Goal: Transaction & Acquisition: Purchase product/service

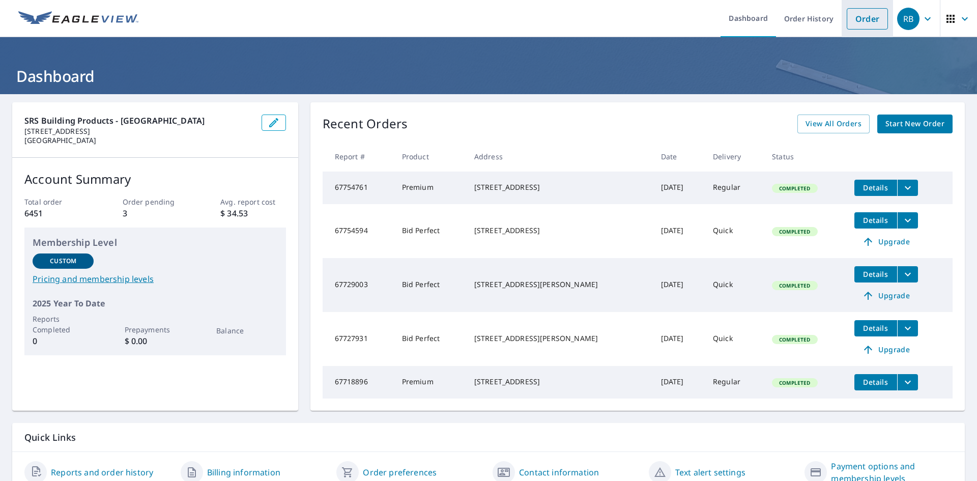
click at [872, 28] on link "Order" at bounding box center [866, 18] width 41 height 21
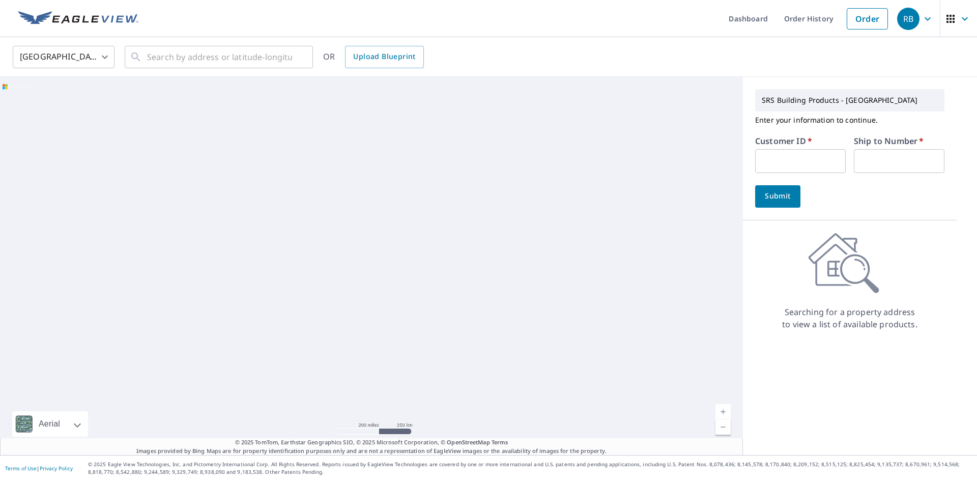
click at [809, 144] on div "Customer ID   * ​" at bounding box center [800, 155] width 91 height 36
click at [806, 166] on input "text" at bounding box center [800, 161] width 91 height 24
type input "ben322"
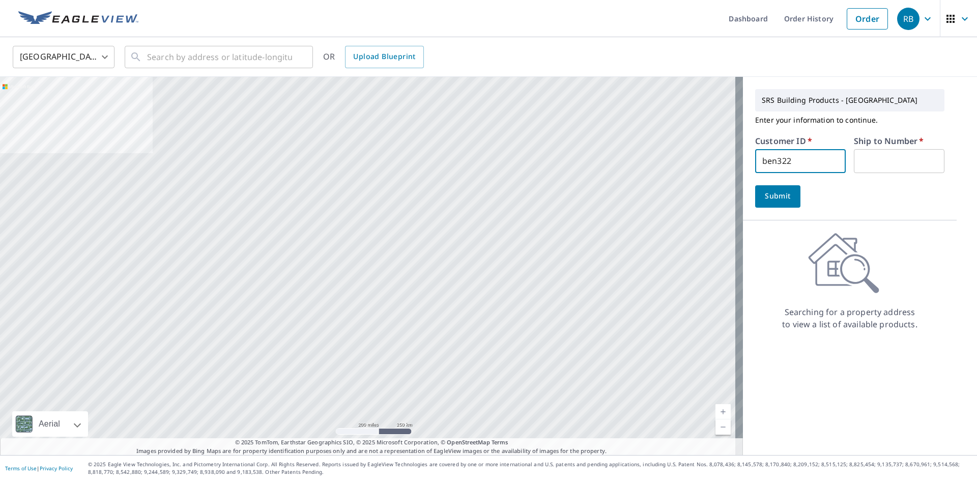
click at [865, 165] on input "text" at bounding box center [898, 161] width 91 height 24
type input "1"
click at [294, 58] on icon "Clear" at bounding box center [299, 57] width 10 height 10
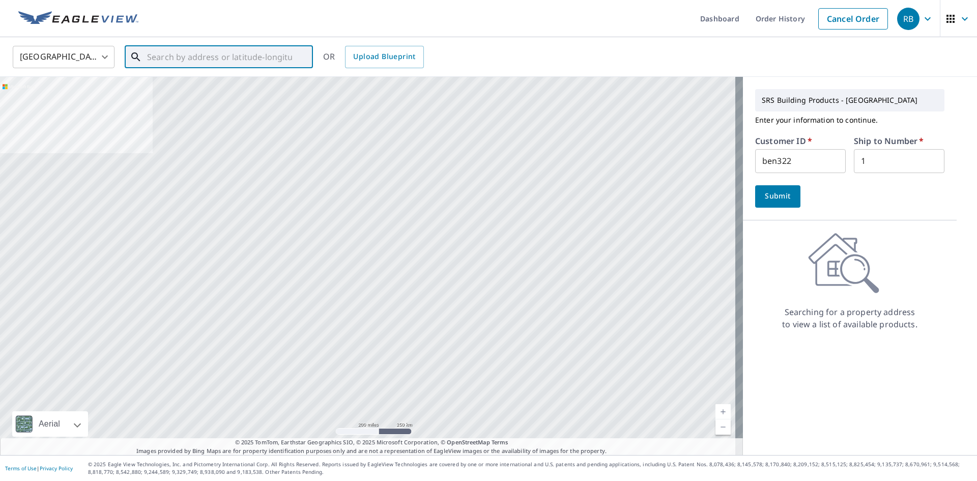
click at [262, 61] on input "text" at bounding box center [219, 57] width 145 height 28
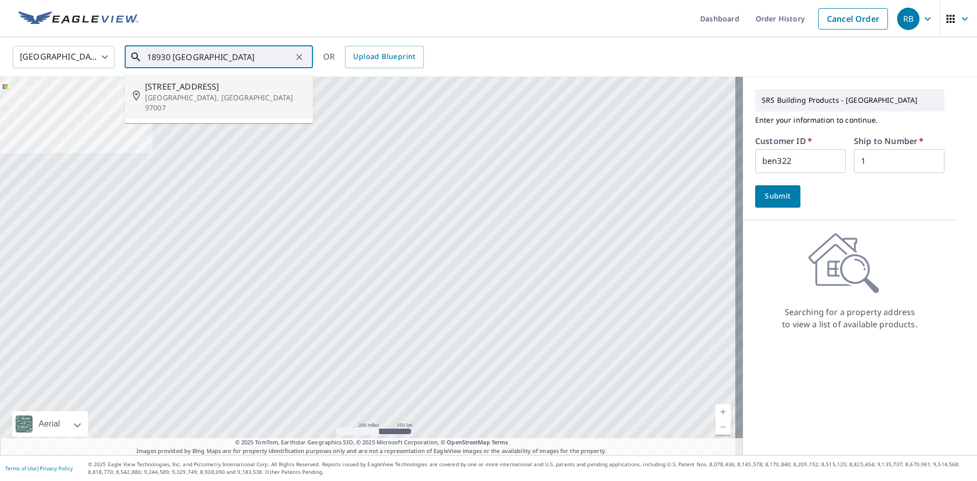
click at [235, 94] on p "[GEOGRAPHIC_DATA], [GEOGRAPHIC_DATA] 97007" at bounding box center [225, 103] width 160 height 20
type input "[STREET_ADDRESS]"
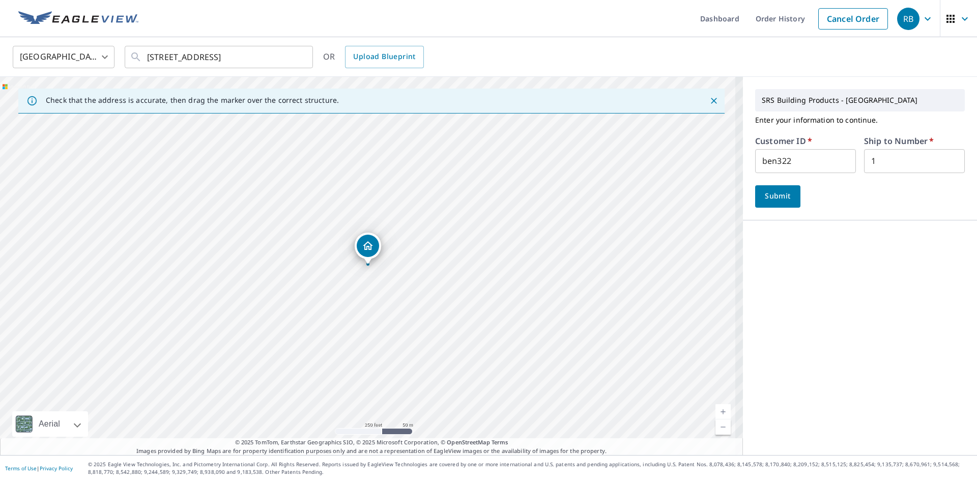
click at [781, 197] on span "Submit" at bounding box center [777, 196] width 29 height 13
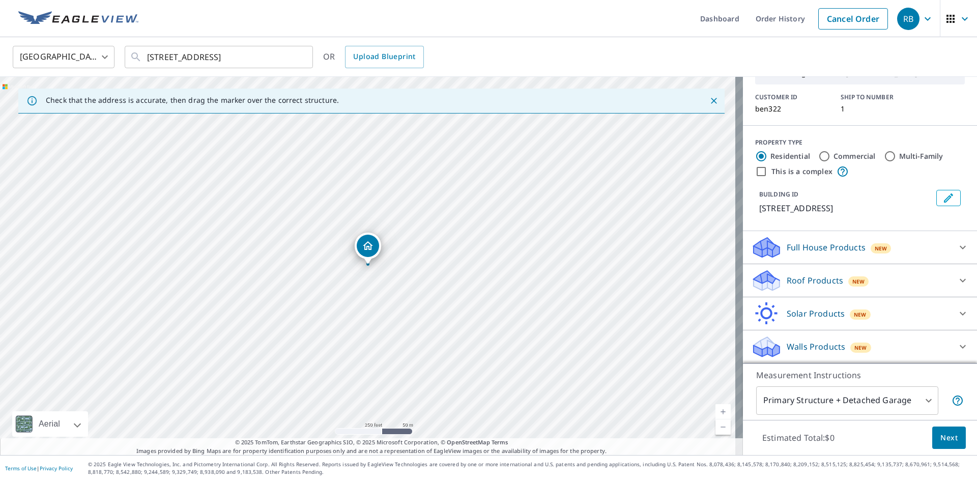
click at [837, 277] on div "Roof Products New" at bounding box center [850, 281] width 199 height 24
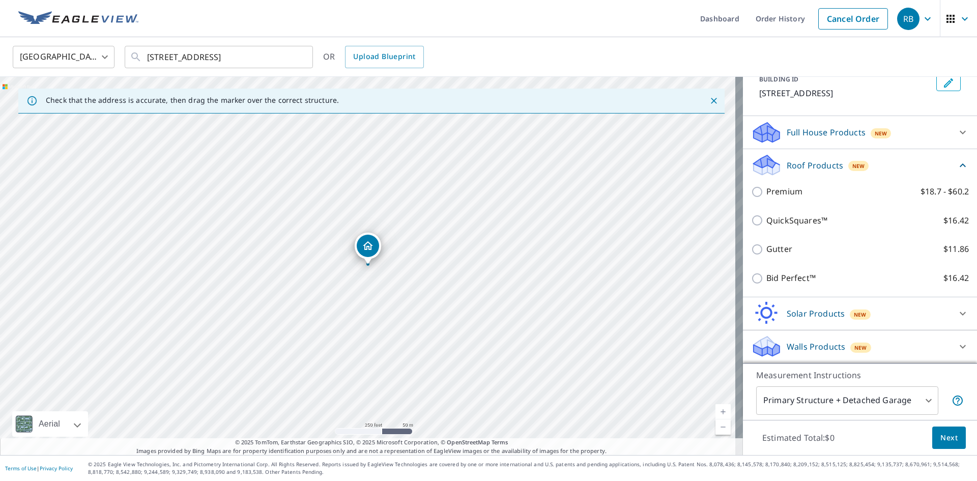
scroll to position [183, 0]
click at [785, 227] on div "QuickSquares™ $16.42" at bounding box center [860, 220] width 218 height 29
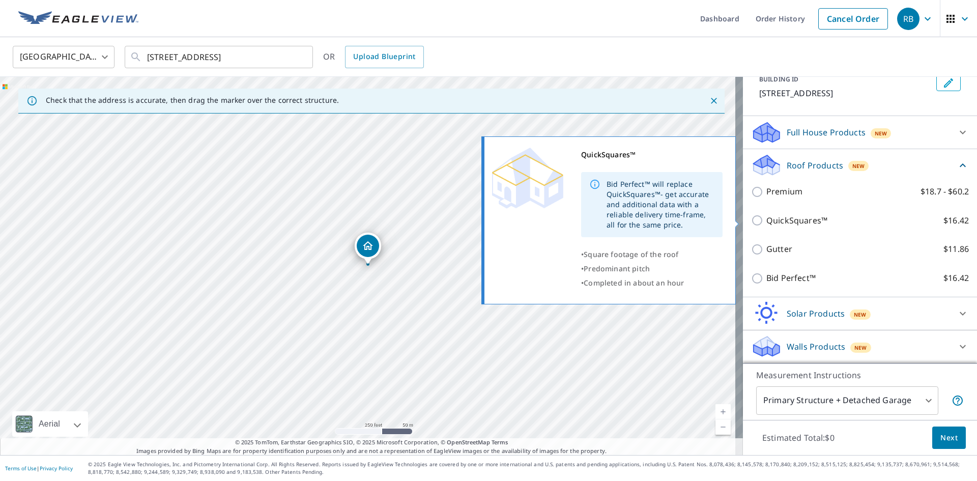
click at [781, 221] on p "QuickSquares™" at bounding box center [796, 220] width 61 height 13
click at [766, 221] on input "QuickSquares™ $16.42" at bounding box center [758, 220] width 15 height 12
checkbox input "true"
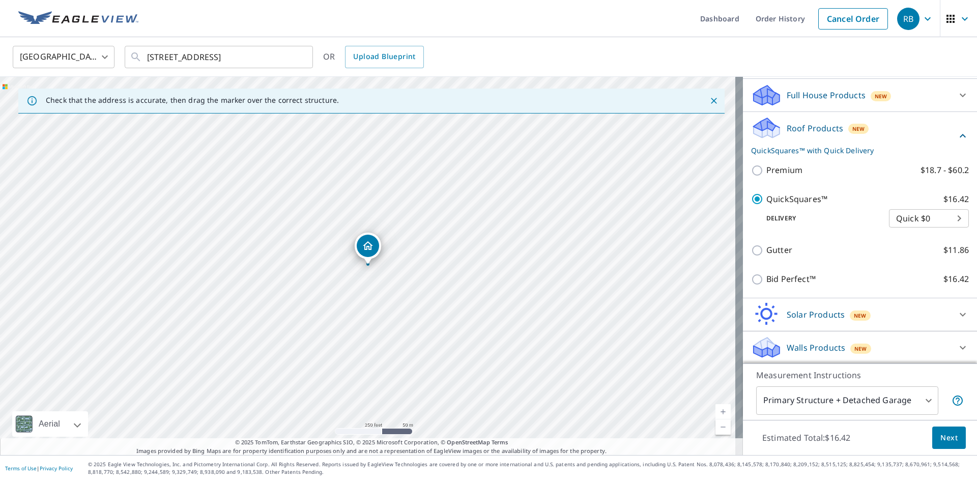
scroll to position [221, 0]
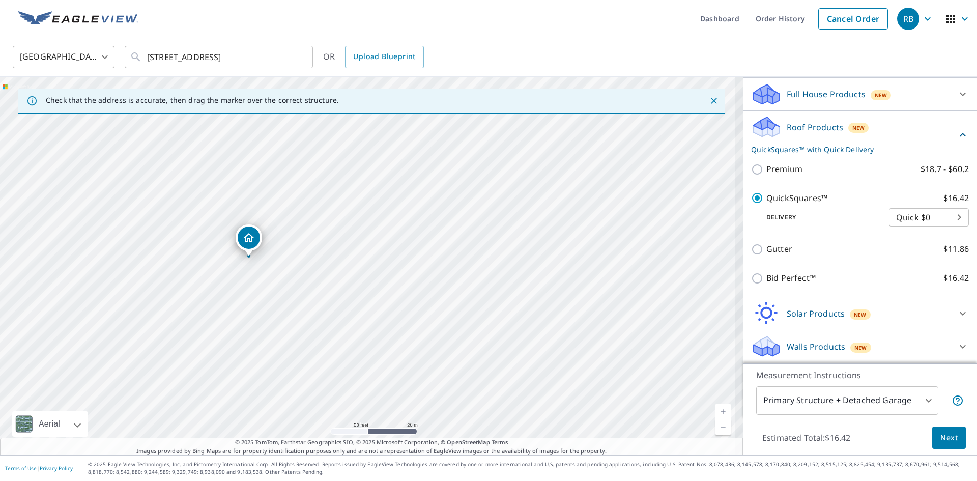
click at [943, 435] on span "Next" at bounding box center [948, 437] width 17 height 13
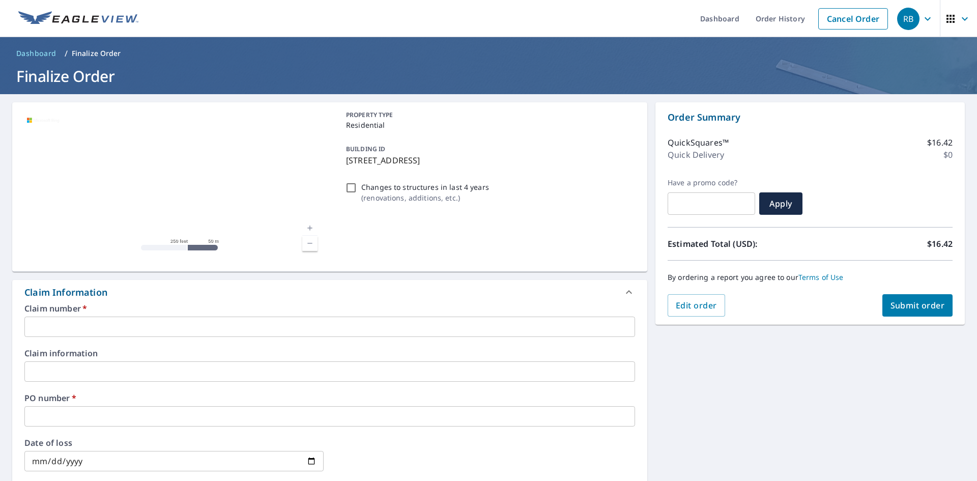
drag, startPoint x: 537, startPoint y: 158, endPoint x: 342, endPoint y: 167, distance: 195.5
click at [342, 167] on div "BUILDING ID [STREET_ADDRESS]" at bounding box center [488, 154] width 293 height 32
checkbox input "true"
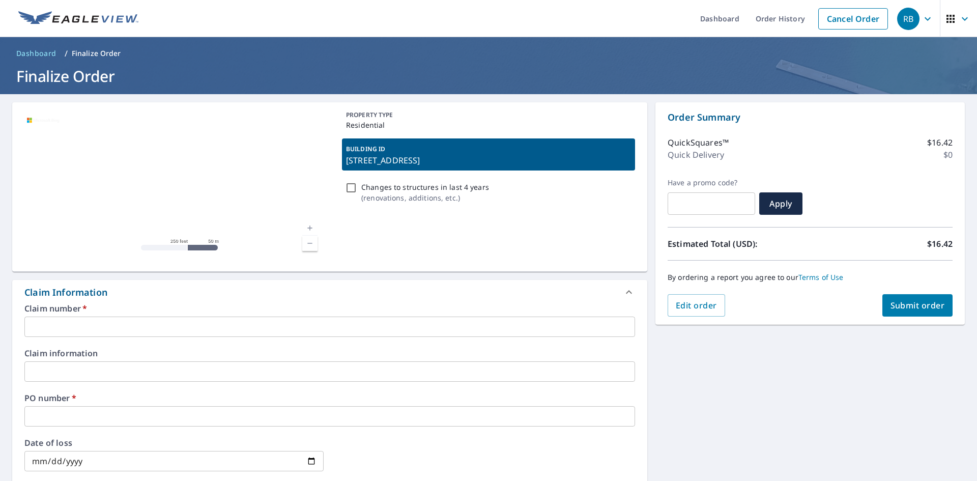
copy p "[STREET_ADDRESS]"
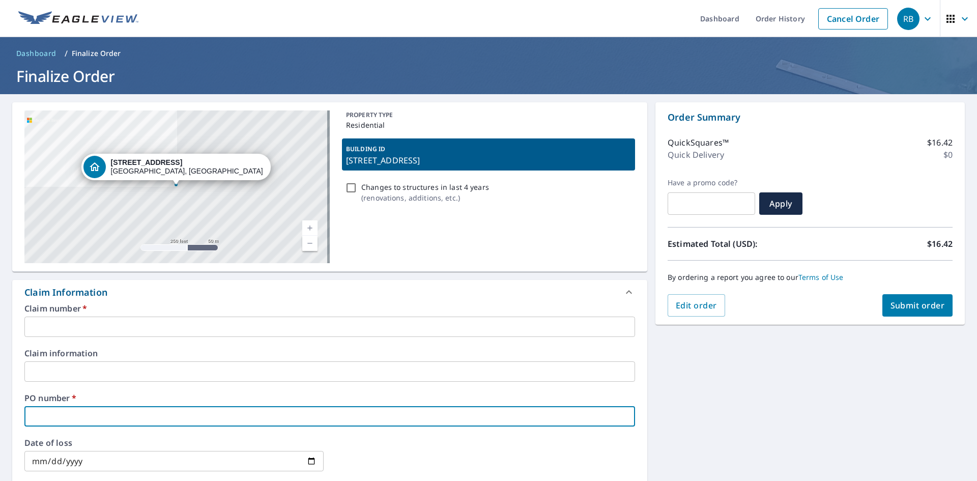
click at [67, 415] on input "text" at bounding box center [329, 416] width 610 height 20
paste input "[STREET_ADDRESS]"
type input "[STREET_ADDRESS]"
checkbox input "true"
type input "[STREET_ADDRESS]"
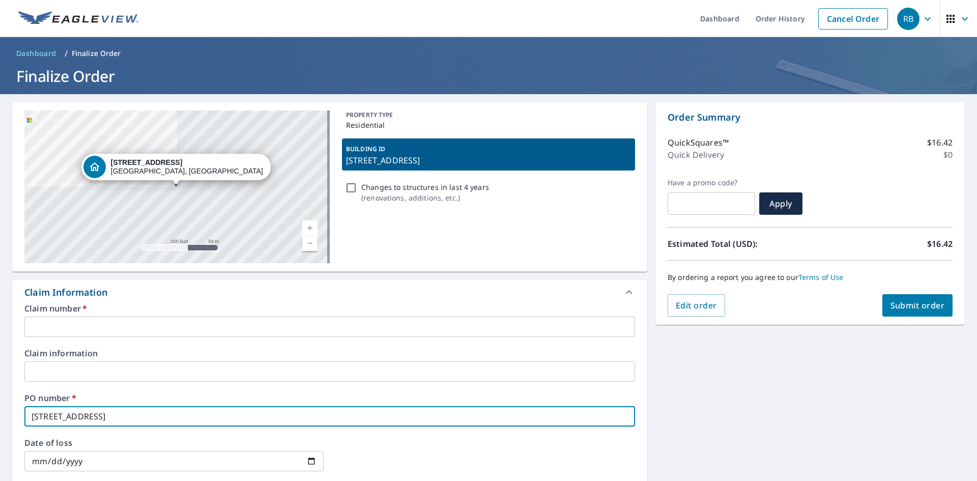
click at [71, 338] on div "Claim number   * ​ Claim information ​ PO number   * [STREET_ADDRESS] ​ Date of…" at bounding box center [329, 414] width 635 height 220
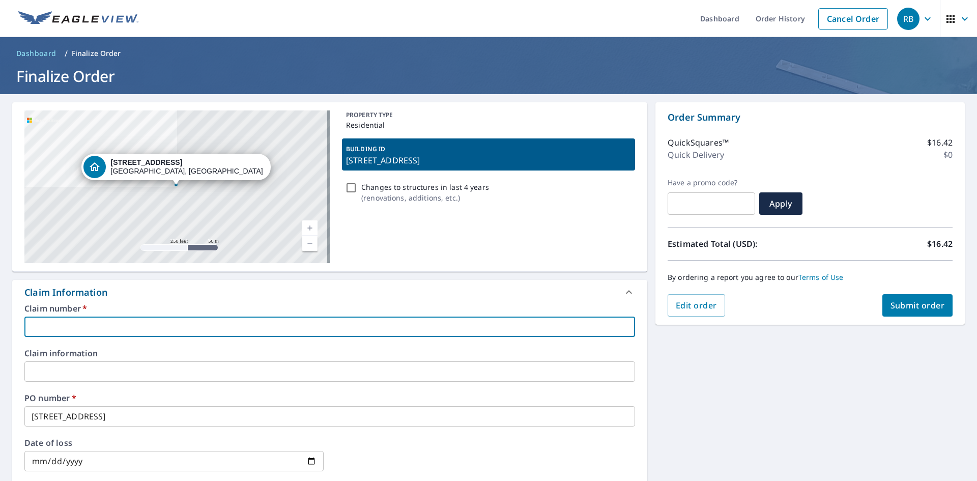
click at [74, 329] on input "text" at bounding box center [329, 326] width 610 height 20
click at [61, 329] on input "text" at bounding box center [329, 326] width 610 height 20
type input "b"
checkbox input "true"
type input "ben322"
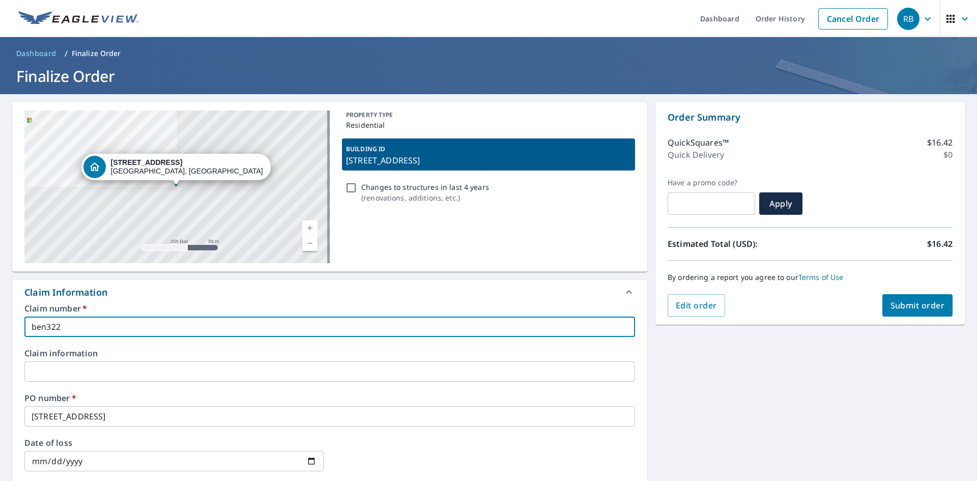
checkbox input "true"
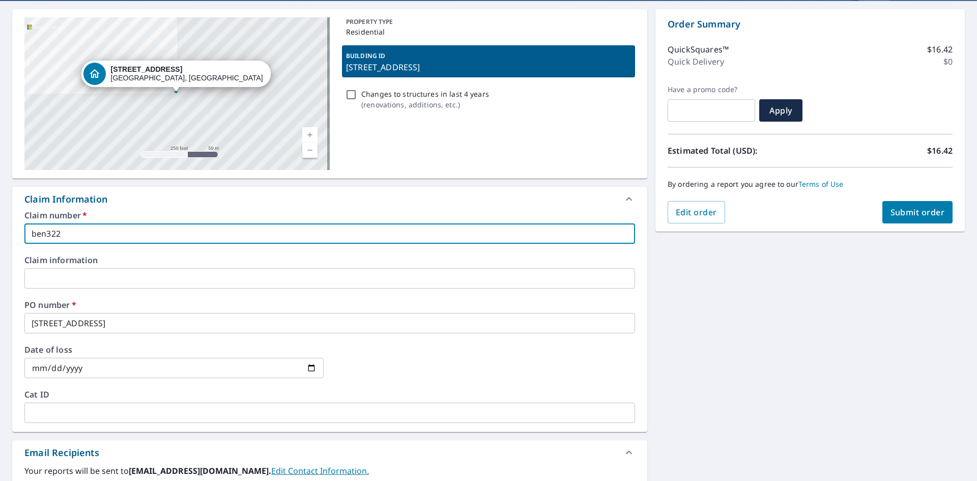
scroll to position [254, 0]
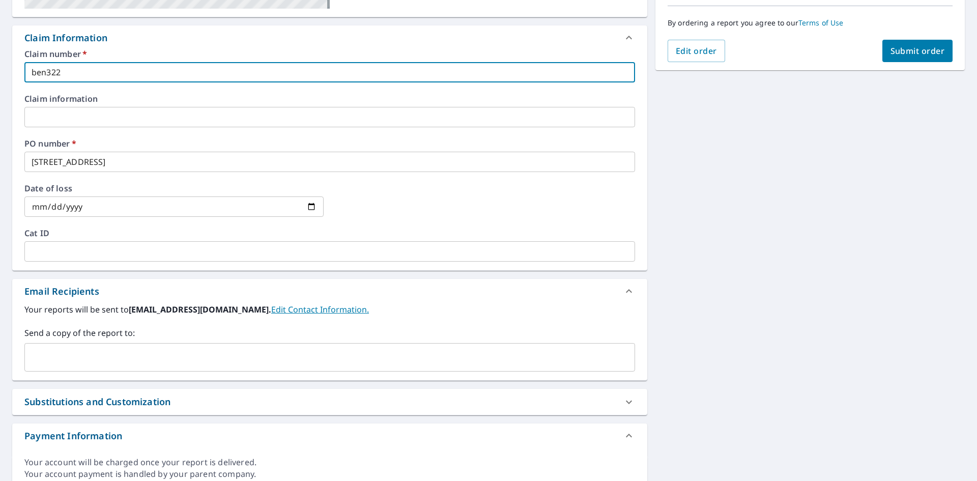
click at [69, 356] on input "text" at bounding box center [322, 356] width 586 height 19
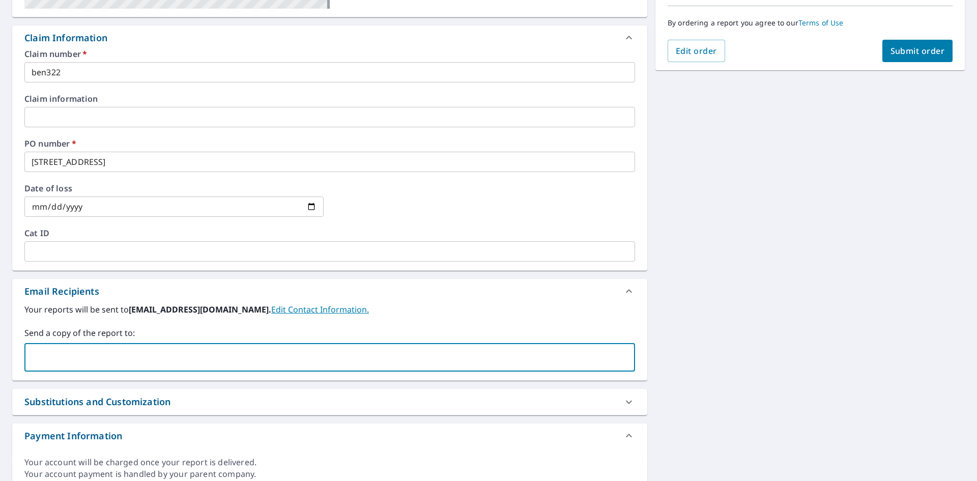
type input "h"
type input "trh10"
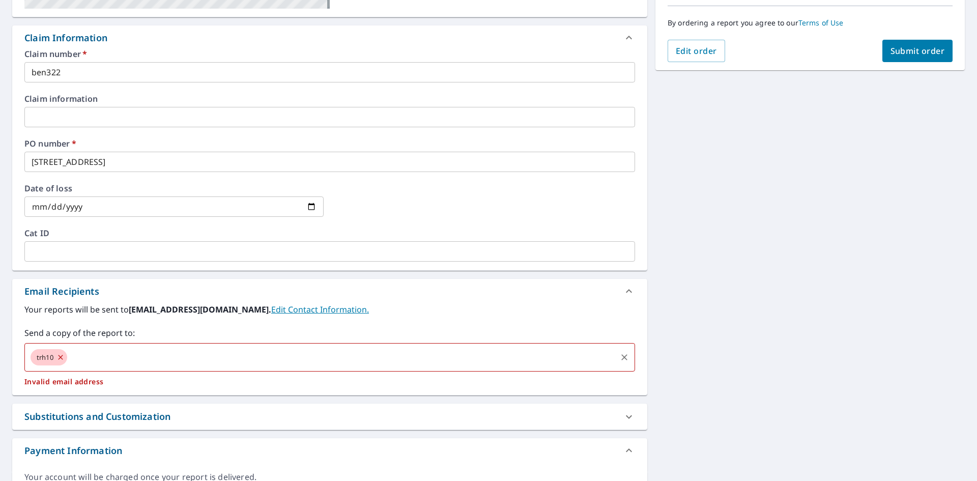
click at [63, 361] on icon at bounding box center [60, 356] width 8 height 11
checkbox input "true"
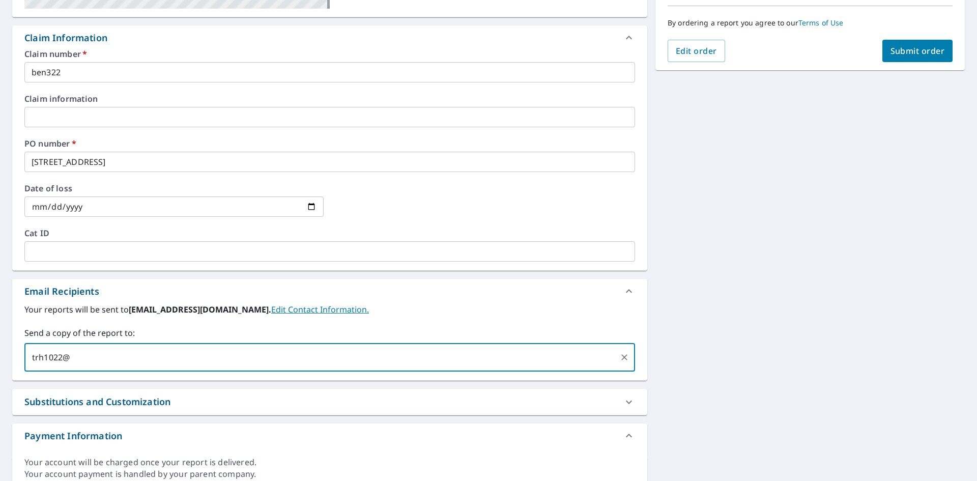
type input "trh1022@"
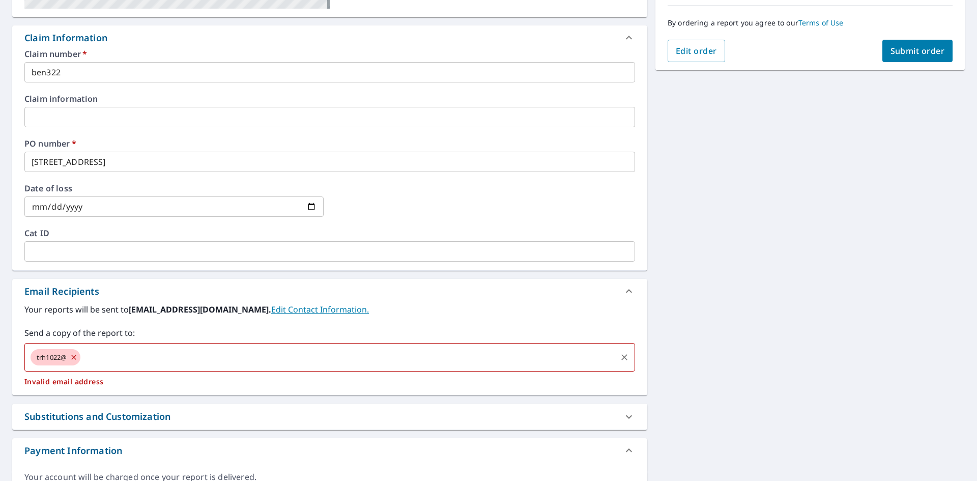
click at [77, 359] on icon at bounding box center [74, 356] width 8 height 11
checkbox input "true"
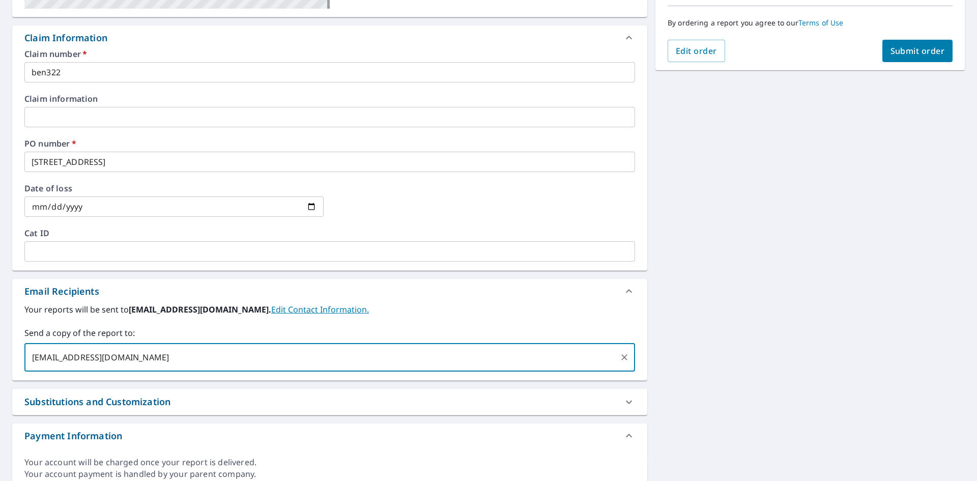
type input "[EMAIL_ADDRESS][DOMAIN_NAME]"
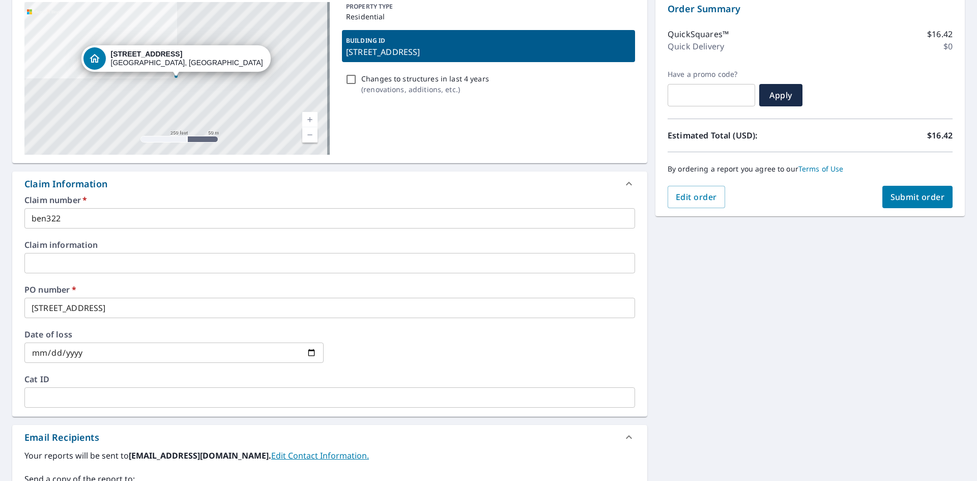
scroll to position [102, 0]
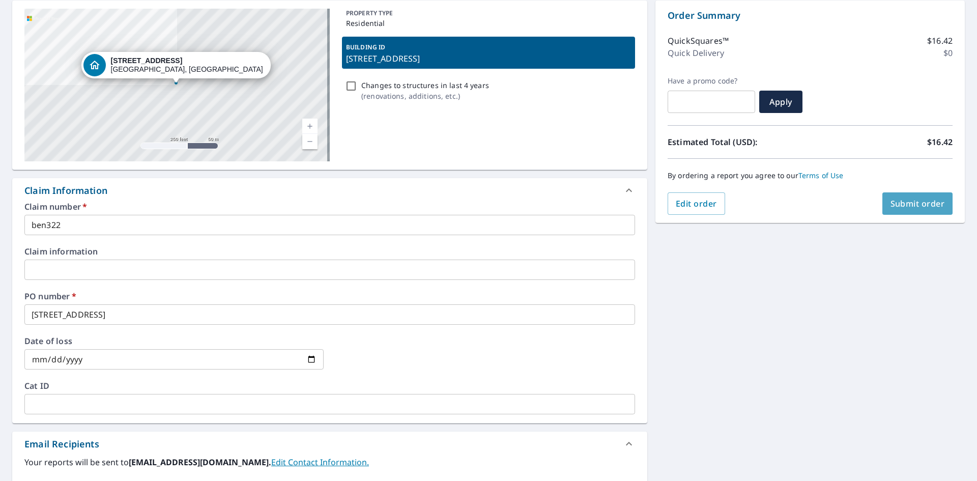
click at [918, 200] on span "Submit order" at bounding box center [917, 203] width 54 height 11
checkbox input "true"
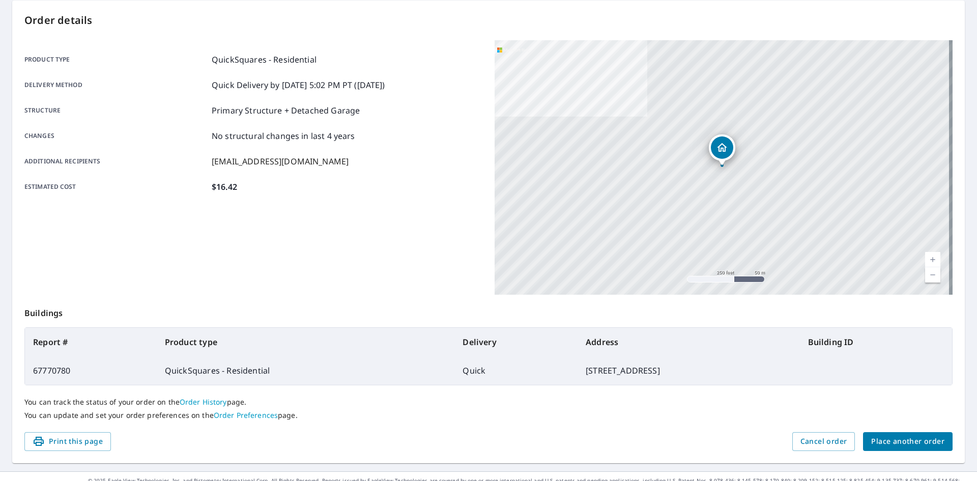
click at [889, 435] on span "Place another order" at bounding box center [907, 441] width 73 height 13
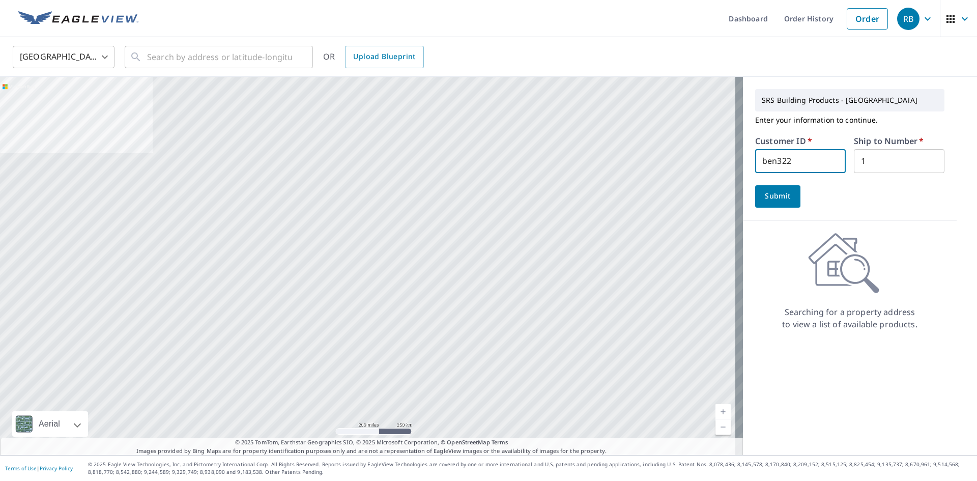
scroll to position [1, 0]
drag, startPoint x: 792, startPoint y: 165, endPoint x: 703, endPoint y: 166, distance: 89.0
click at [703, 166] on div "Aerial Road A standard road map Aerial A detailed look from above Labels Labels…" at bounding box center [488, 266] width 977 height 378
type input "wpr322"
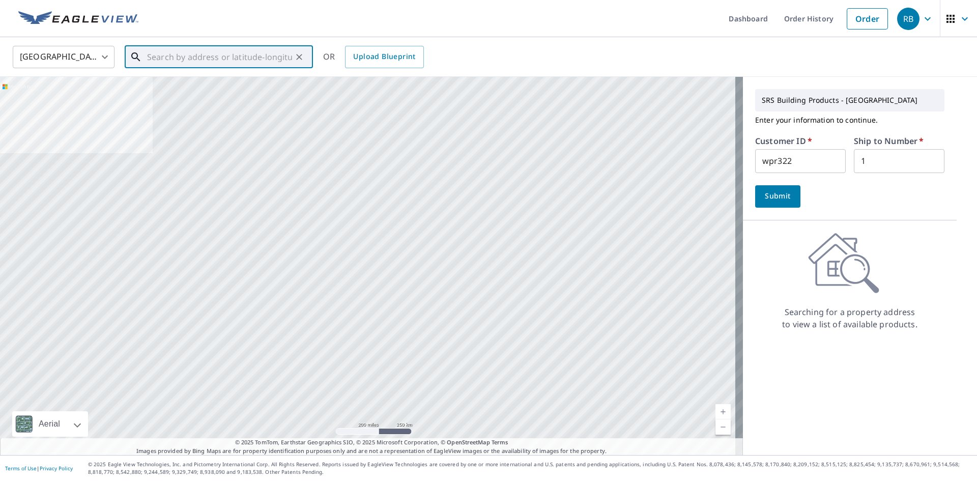
click at [245, 58] on input "text" at bounding box center [219, 57] width 145 height 28
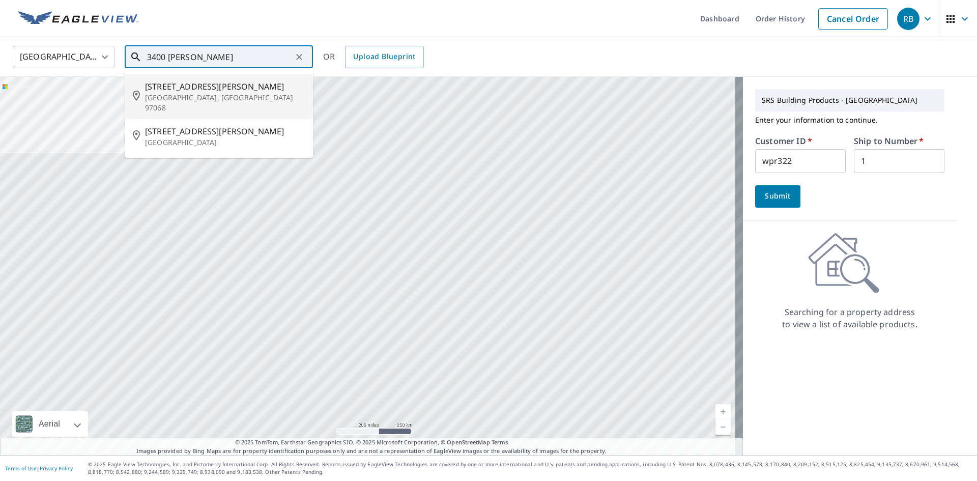
click at [198, 97] on p "[GEOGRAPHIC_DATA], [GEOGRAPHIC_DATA] 97068" at bounding box center [225, 103] width 160 height 20
type input "[STREET_ADDRESS][PERSON_NAME]"
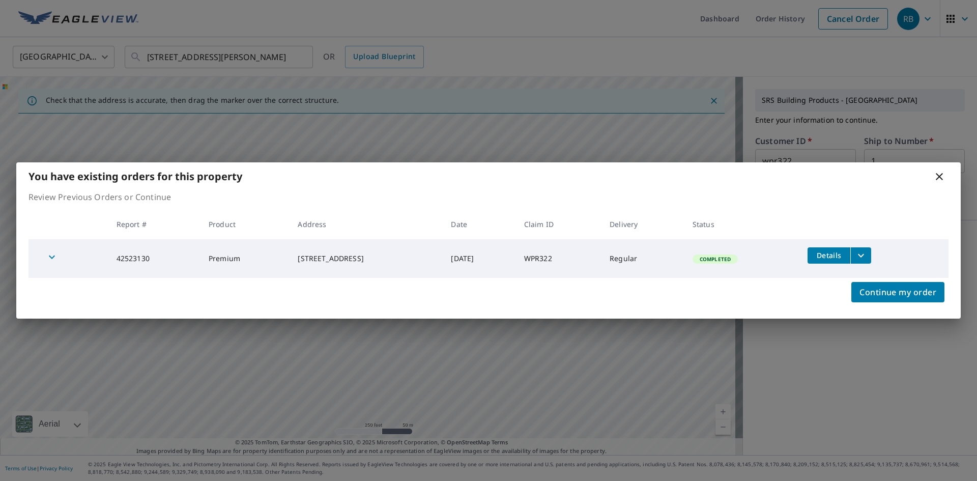
click at [941, 178] on icon at bounding box center [939, 176] width 12 height 12
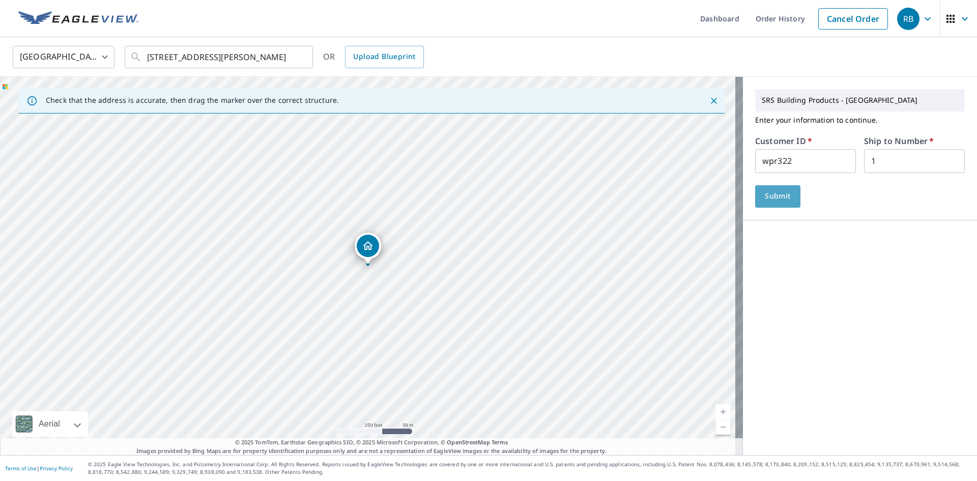
click at [764, 197] on span "Submit" at bounding box center [777, 196] width 29 height 13
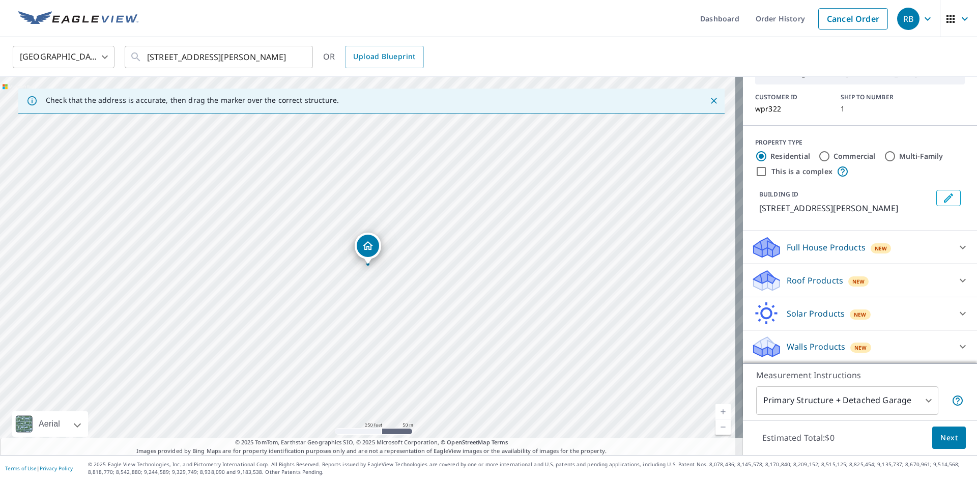
click at [805, 277] on p "Roof Products" at bounding box center [814, 280] width 56 height 12
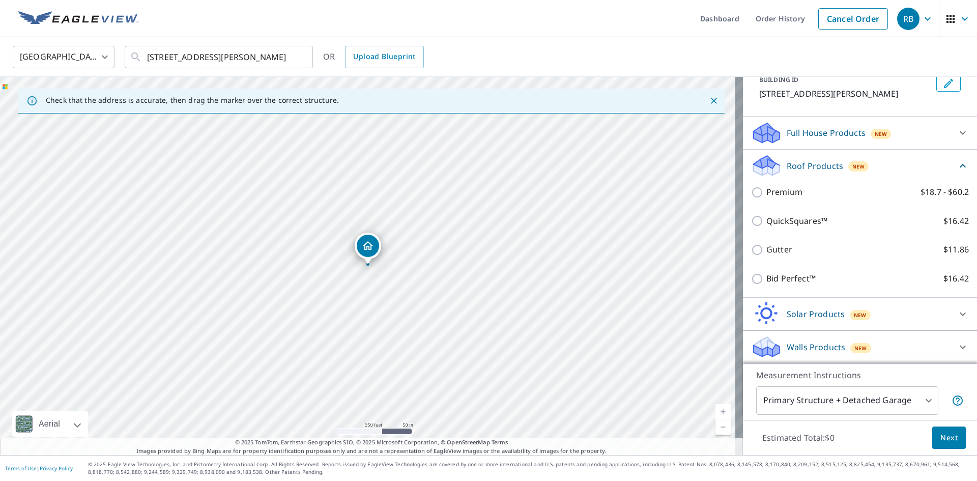
scroll to position [171, 0]
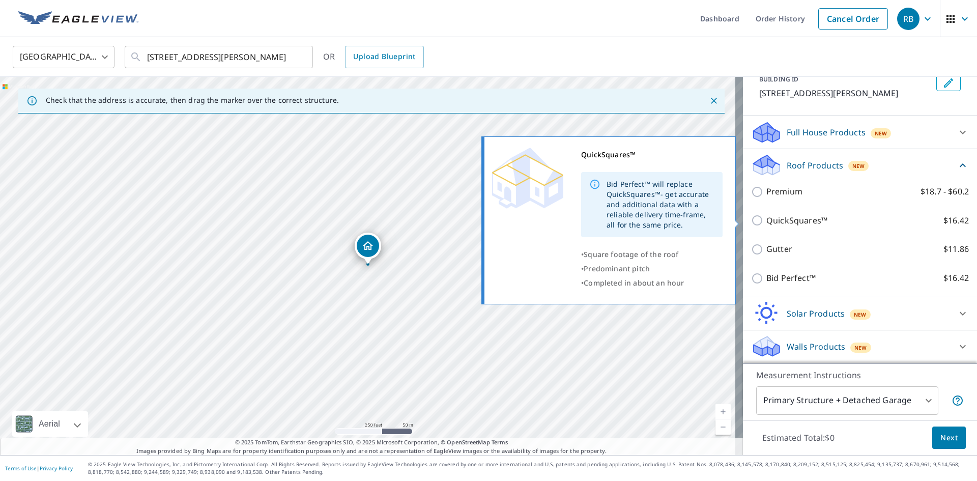
click at [787, 225] on p "QuickSquares™" at bounding box center [796, 220] width 61 height 13
click at [766, 225] on input "QuickSquares™ $16.42" at bounding box center [758, 220] width 15 height 12
checkbox input "true"
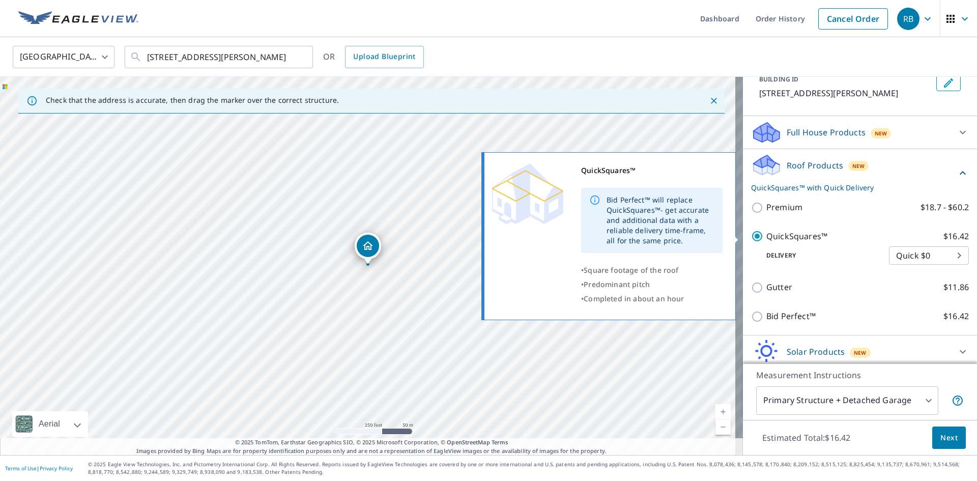
scroll to position [209, 0]
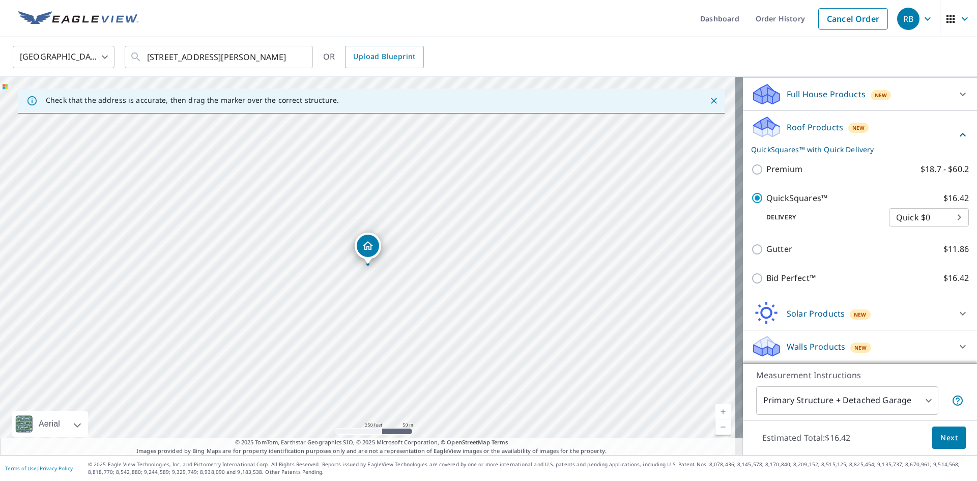
click at [771, 159] on div "Premium $18.7 - $60.2" at bounding box center [860, 169] width 218 height 29
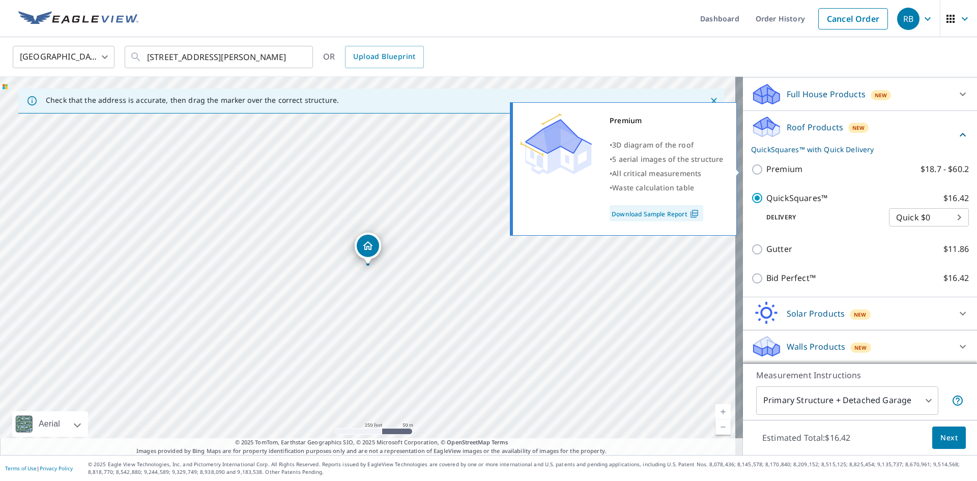
click at [773, 171] on p "Premium" at bounding box center [784, 169] width 36 height 13
click at [766, 171] on input "Premium $18.7 - $60.2" at bounding box center [758, 169] width 15 height 12
checkbox input "true"
checkbox input "false"
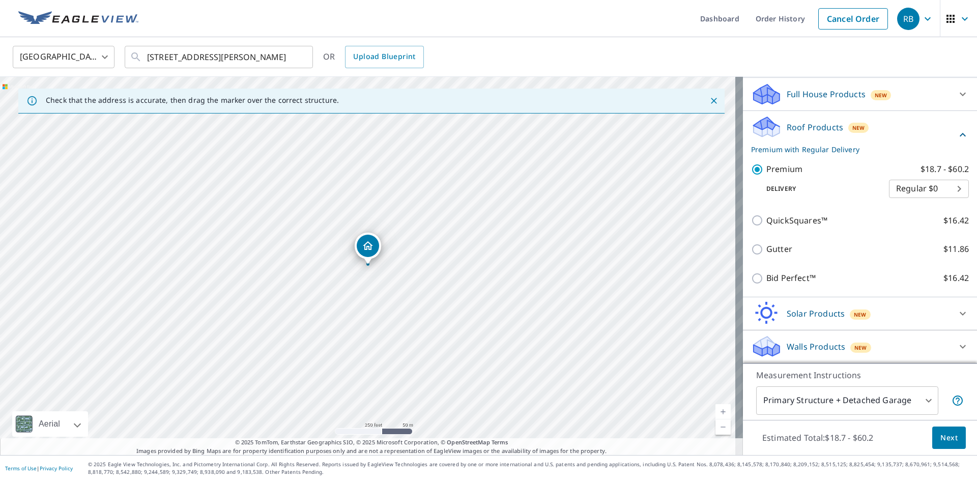
click at [896, 187] on body "RB RB Dashboard Order History Cancel Order RB United States [GEOGRAPHIC_DATA] ​…" at bounding box center [488, 240] width 977 height 481
click at [907, 227] on li "3 Hour $27.36" at bounding box center [913, 225] width 80 height 18
type input "7"
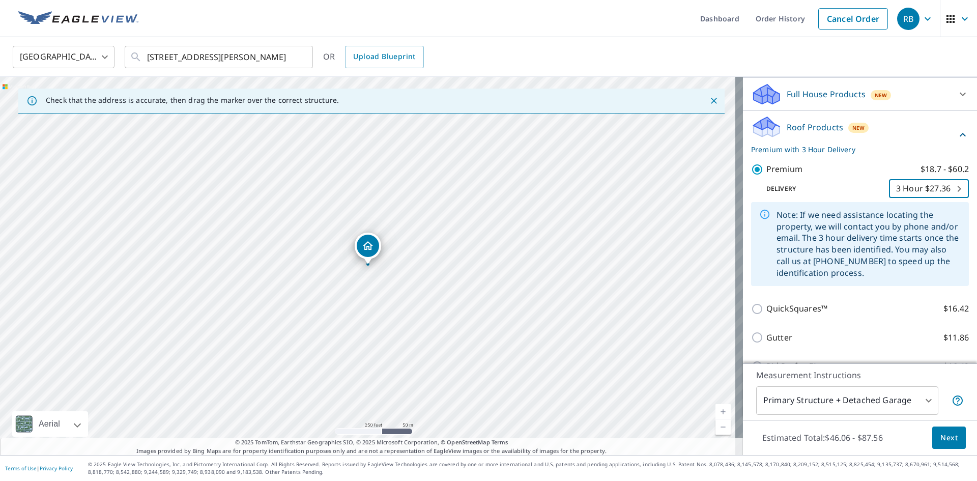
click at [932, 441] on button "Next" at bounding box center [949, 437] width 34 height 23
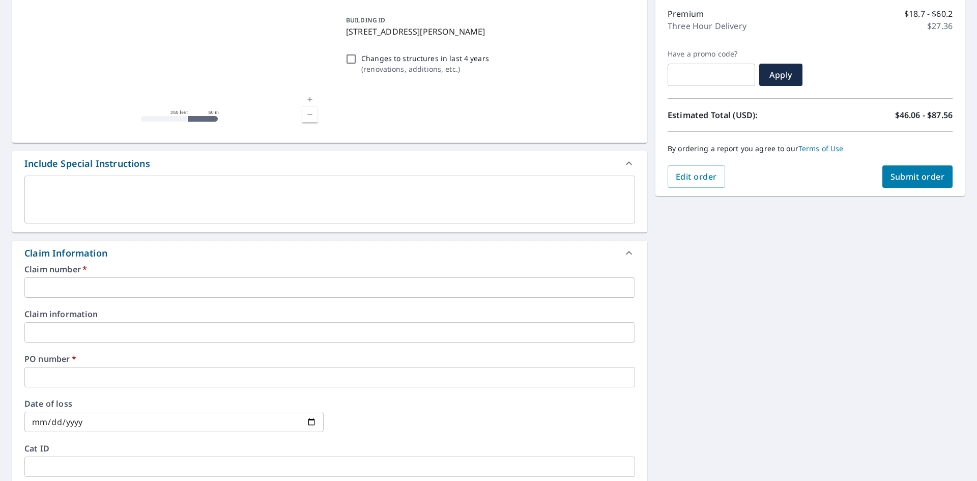
scroll to position [153, 0]
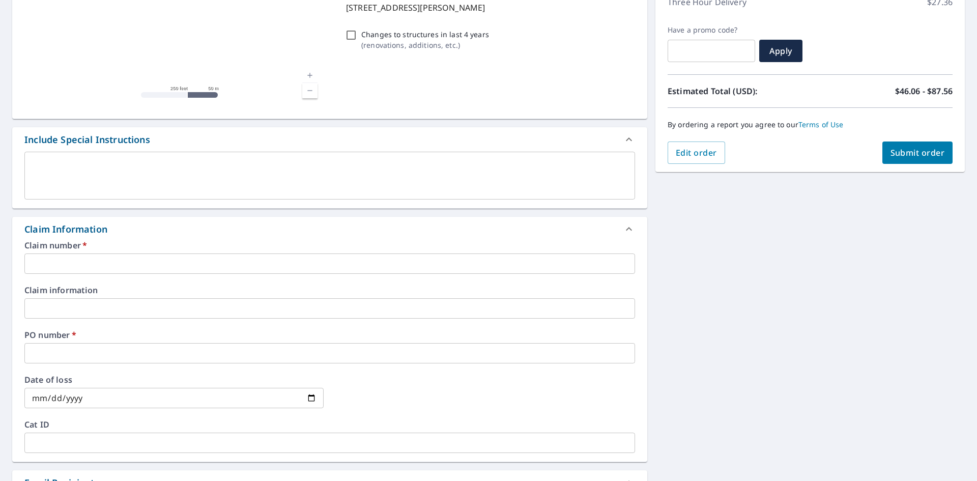
click at [98, 270] on input "text" at bounding box center [329, 263] width 610 height 20
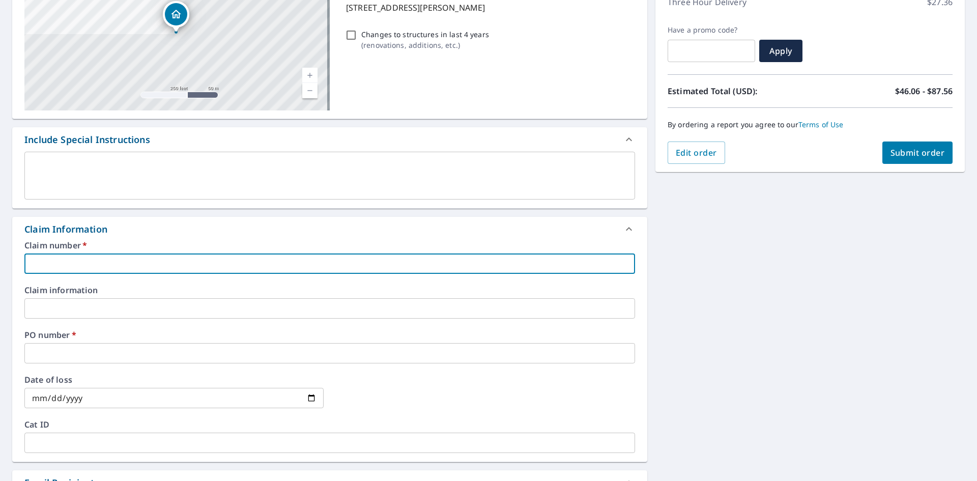
type input "WPR322"
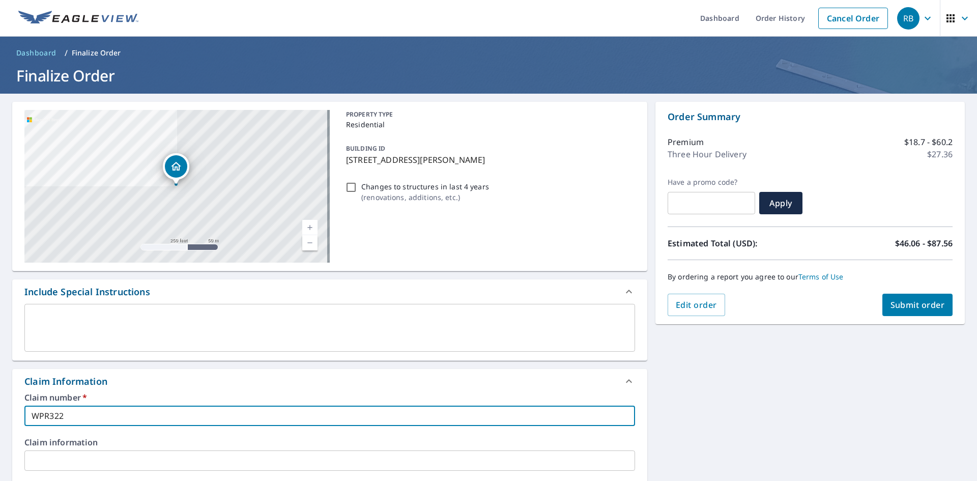
scroll to position [0, 0]
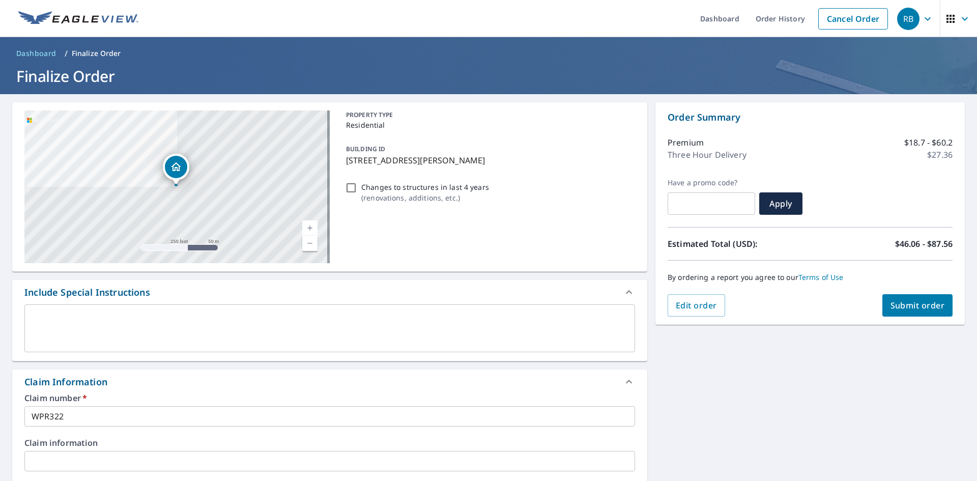
drag, startPoint x: 499, startPoint y: 160, endPoint x: 344, endPoint y: 166, distance: 154.7
click at [346, 166] on p "[STREET_ADDRESS][PERSON_NAME]" at bounding box center [488, 160] width 285 height 12
checkbox input "true"
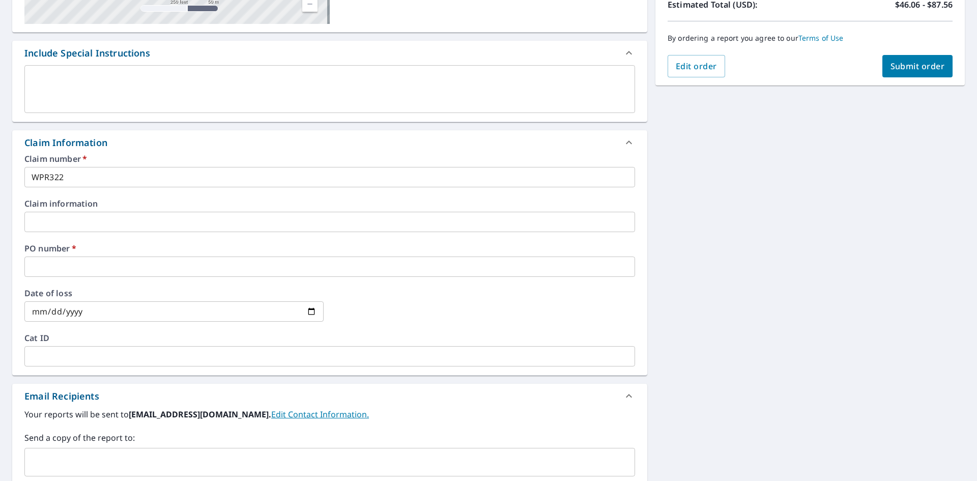
scroll to position [254, 0]
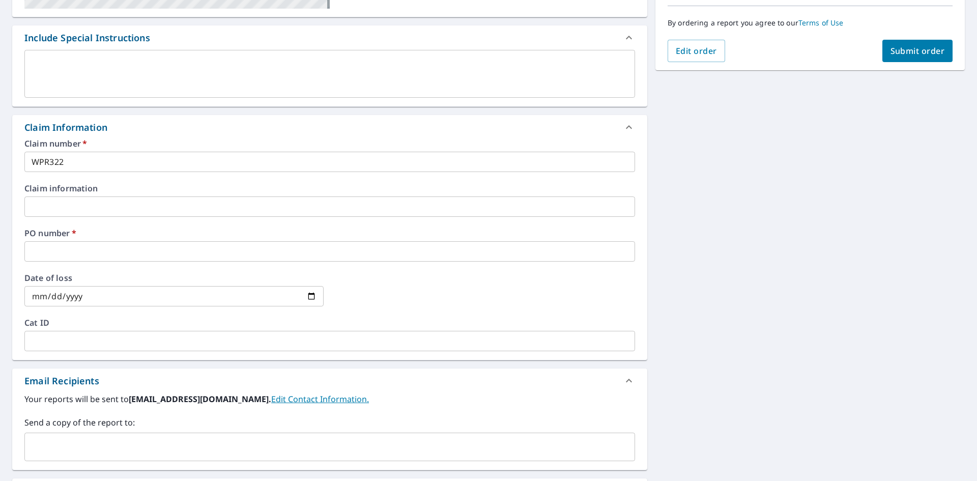
copy p "[STREET_ADDRESS][PERSON_NAME]"
click at [46, 243] on input "text" at bounding box center [329, 251] width 610 height 20
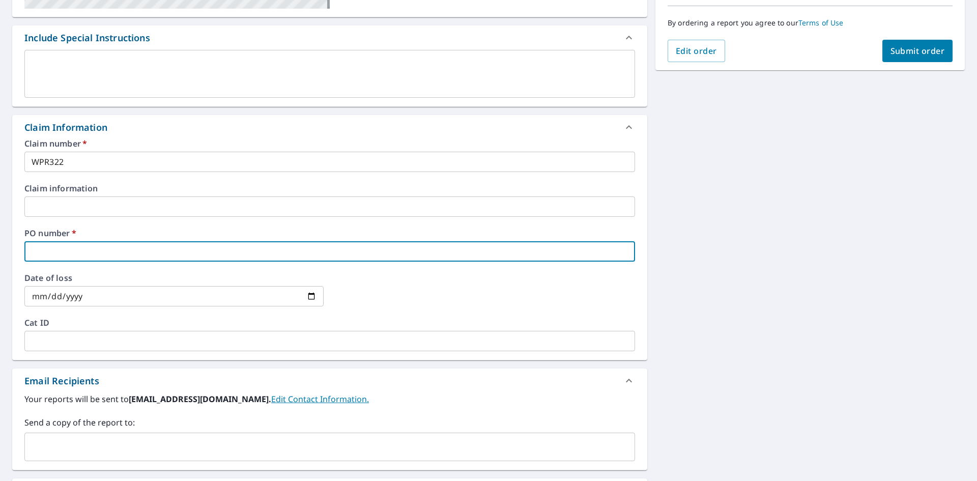
paste input "[STREET_ADDRESS][PERSON_NAME]"
type input "[STREET_ADDRESS][PERSON_NAME]"
checkbox input "true"
type input "[STREET_ADDRESS][PERSON_NAME]"
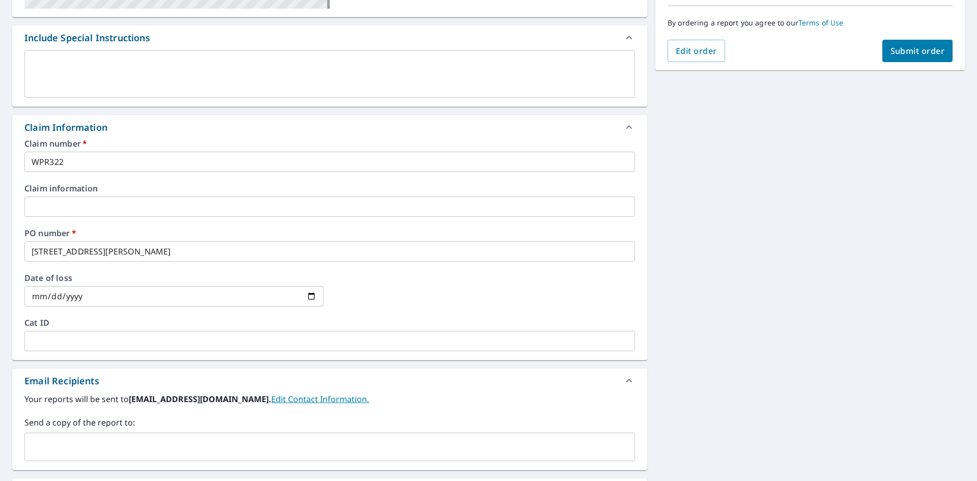
click at [272, 224] on div "Claim number   * WPR322 ​ Claim information ​ PO number   * [STREET_ADDRESS][PE…" at bounding box center [329, 249] width 635 height 220
click at [81, 449] on input "text" at bounding box center [322, 446] width 586 height 19
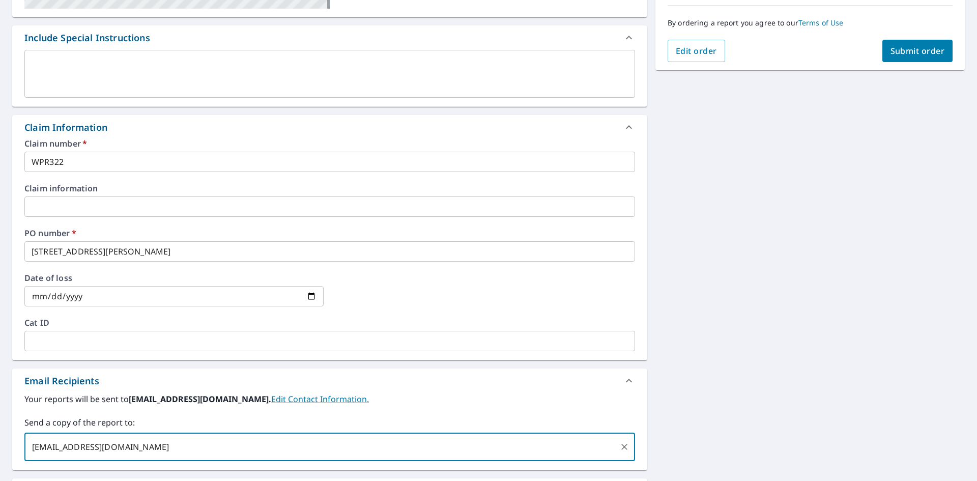
type input "[EMAIL_ADDRESS][DOMAIN_NAME]"
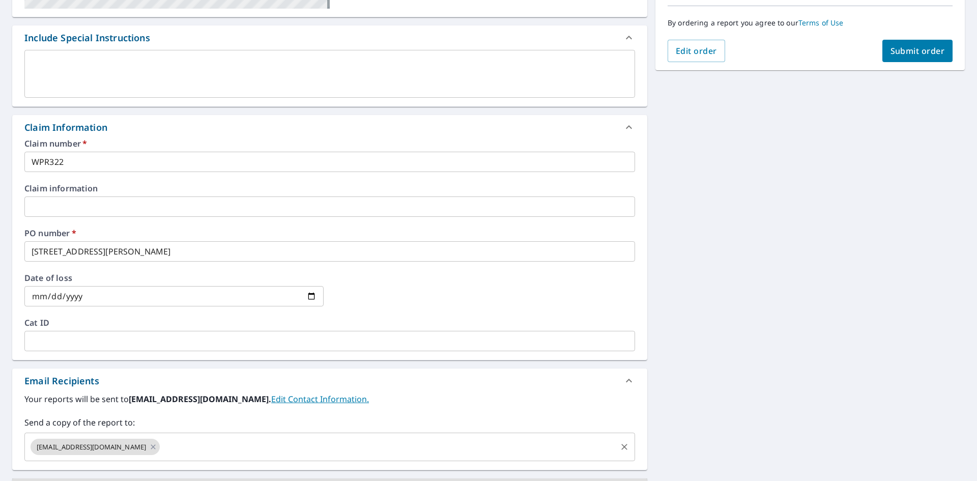
scroll to position [278, 0]
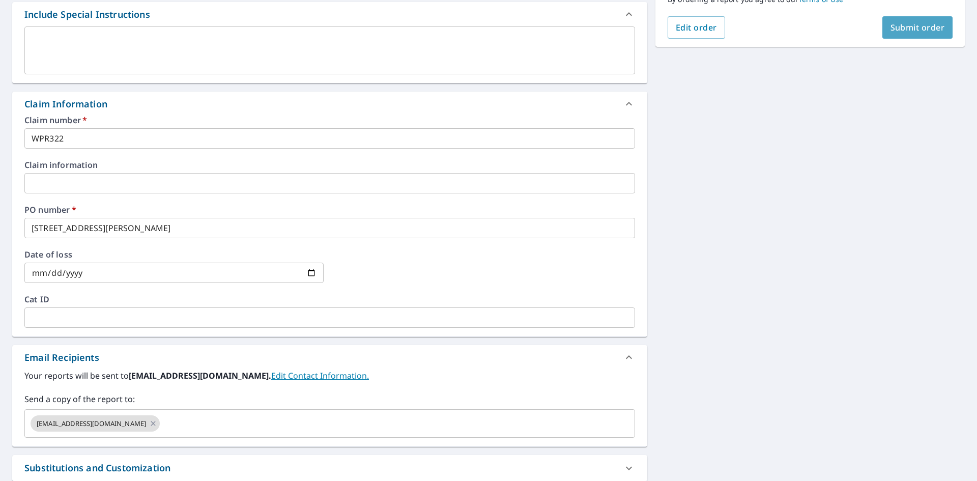
click at [906, 27] on span "Submit order" at bounding box center [917, 27] width 54 height 11
checkbox input "true"
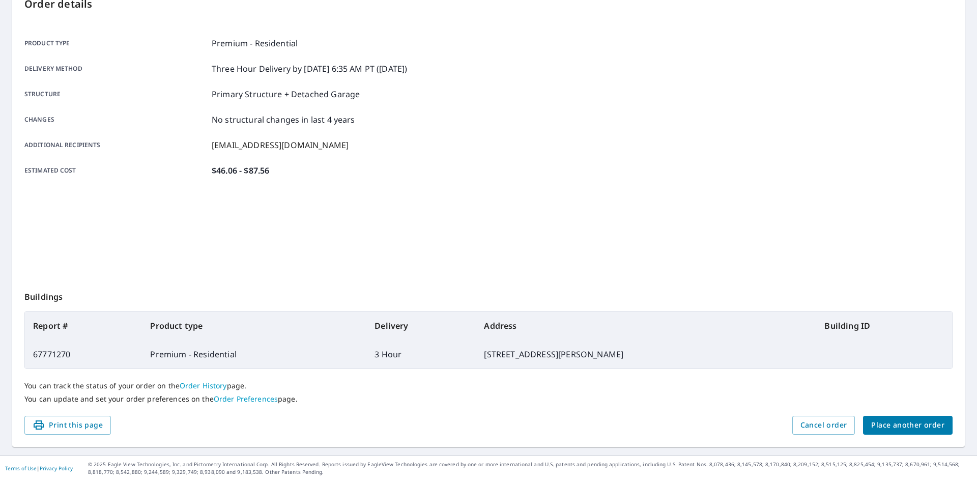
scroll to position [118, 0]
click at [918, 421] on span "Place another order" at bounding box center [907, 425] width 73 height 13
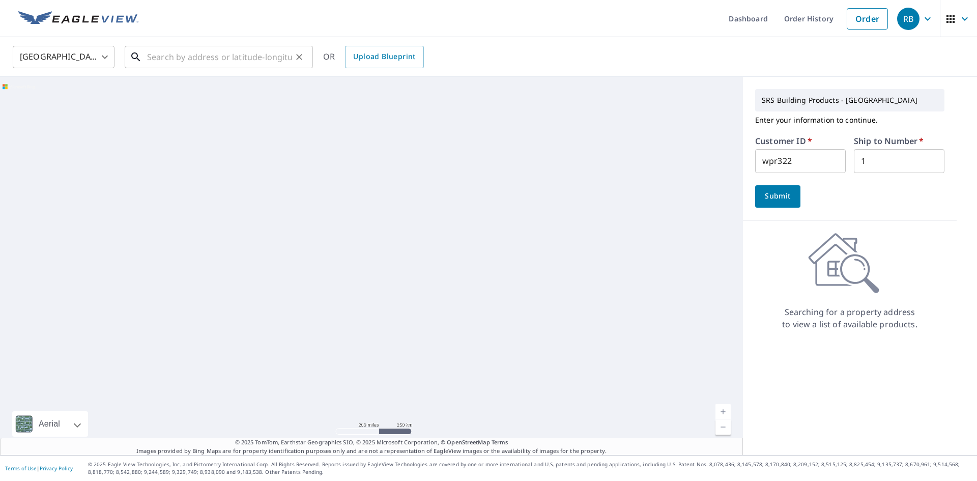
click at [271, 61] on input "text" at bounding box center [219, 57] width 145 height 28
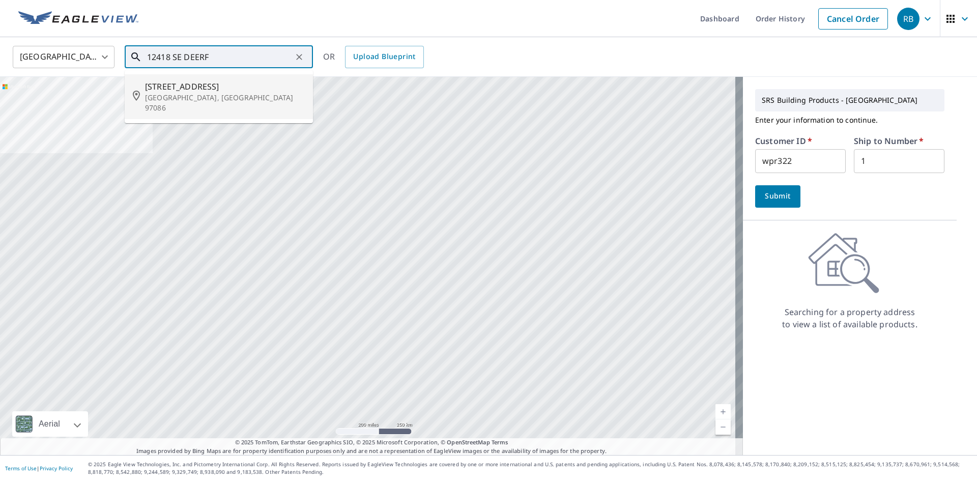
click at [201, 95] on p "[GEOGRAPHIC_DATA], [GEOGRAPHIC_DATA] 97086" at bounding box center [225, 103] width 160 height 20
type input "[STREET_ADDRESS]"
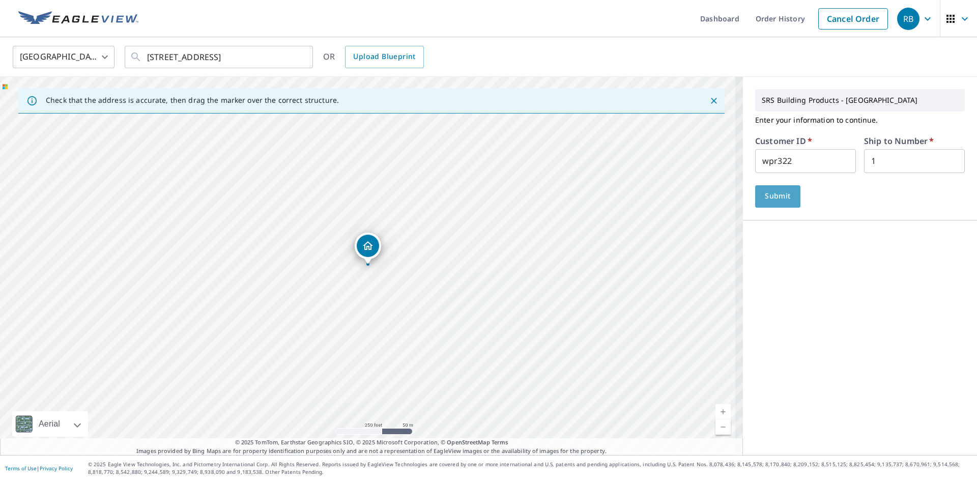
click at [786, 199] on button "Submit" at bounding box center [777, 196] width 45 height 22
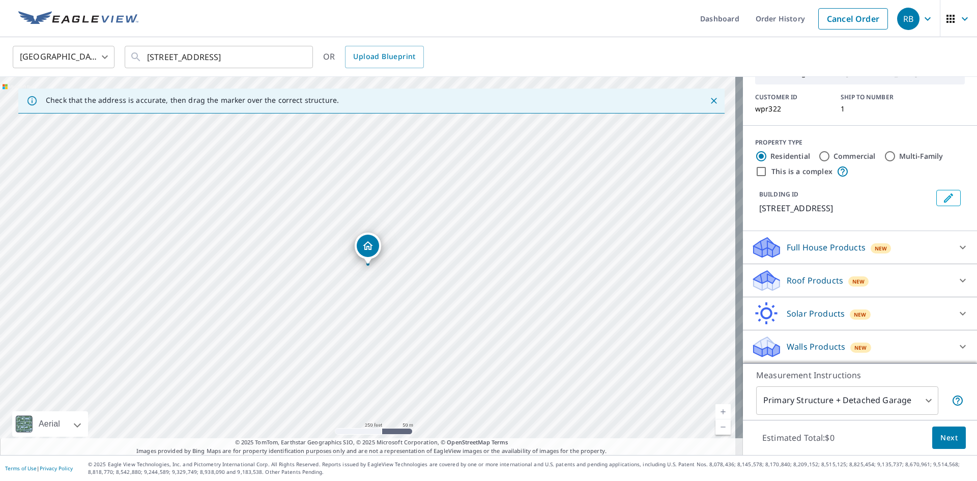
click at [820, 290] on div "Roof Products New" at bounding box center [850, 281] width 199 height 24
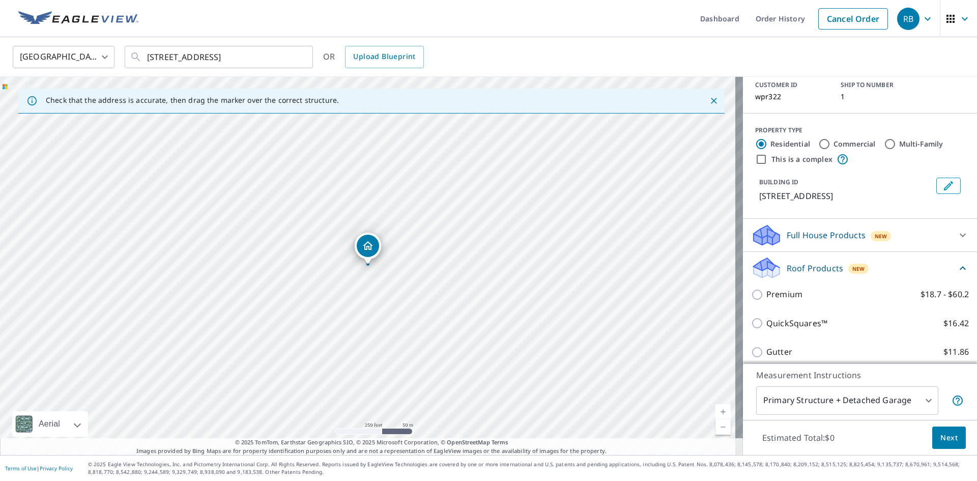
scroll to position [183, 0]
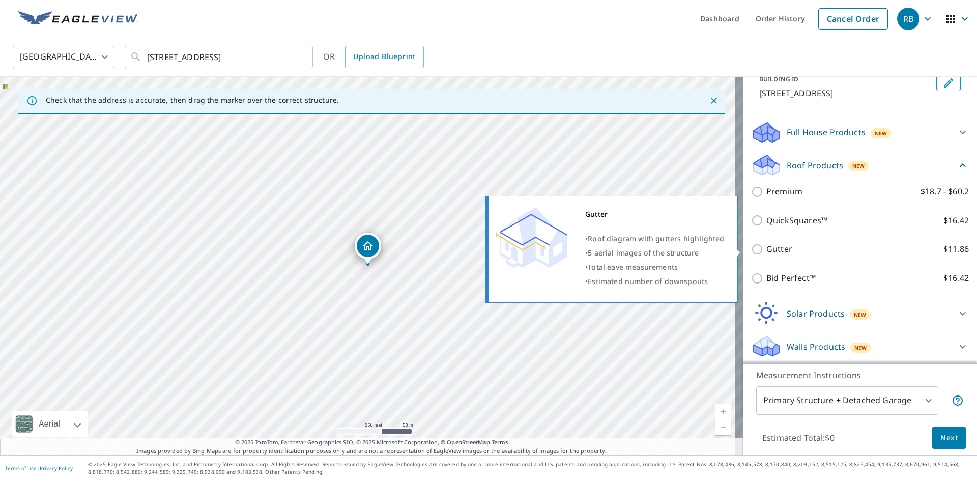
click at [777, 246] on p "Gutter" at bounding box center [779, 249] width 26 height 13
click at [766, 246] on input "Gutter $11.86" at bounding box center [758, 249] width 15 height 12
checkbox input "true"
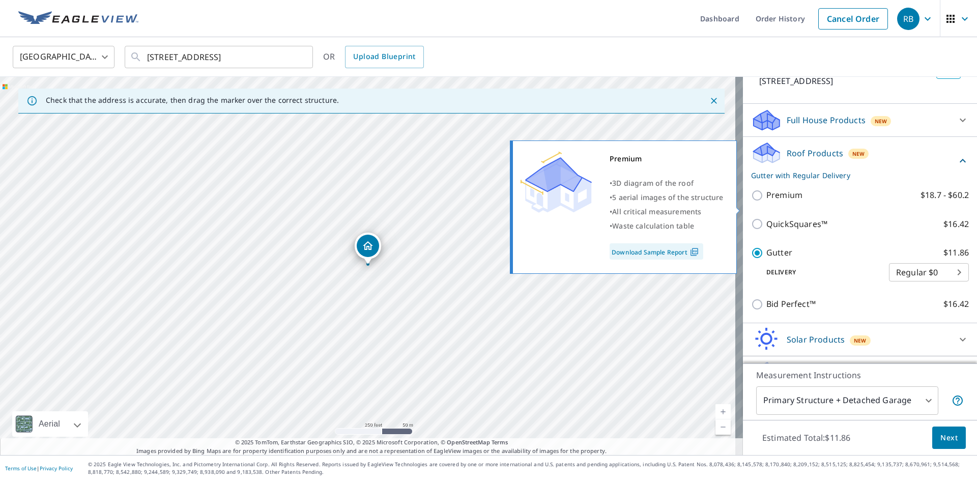
click at [772, 201] on p "Premium" at bounding box center [784, 195] width 36 height 13
click at [766, 201] on input "Premium $18.7 - $60.2" at bounding box center [758, 195] width 15 height 12
checkbox input "true"
checkbox input "false"
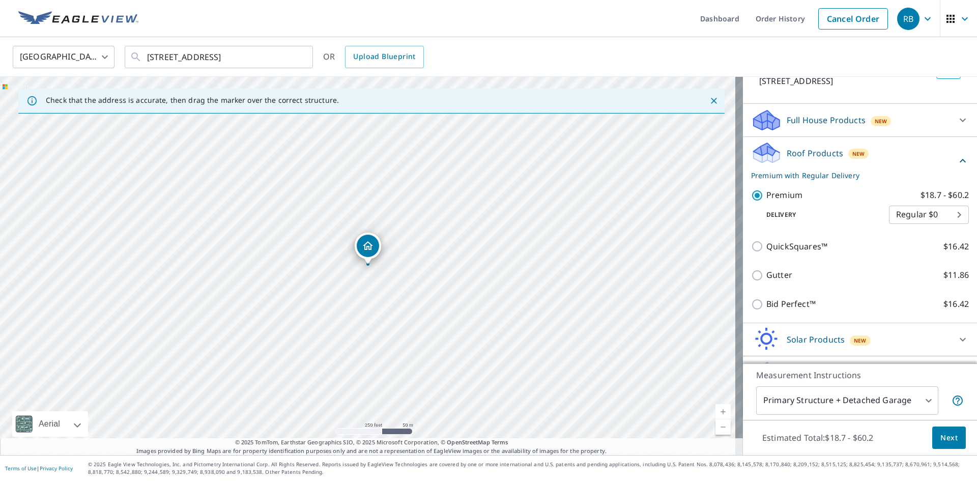
click at [925, 226] on body "RB RB Dashboard Order History Cancel Order RB United States [GEOGRAPHIC_DATA] ​…" at bounding box center [488, 240] width 977 height 481
click at [908, 263] on li "3 Hour $27.36" at bounding box center [913, 263] width 80 height 18
type input "7"
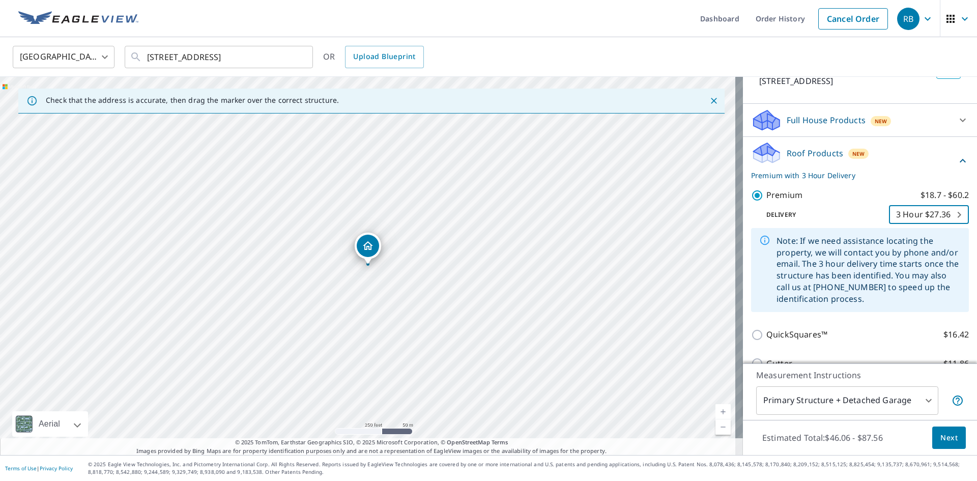
click at [932, 439] on button "Next" at bounding box center [949, 437] width 34 height 23
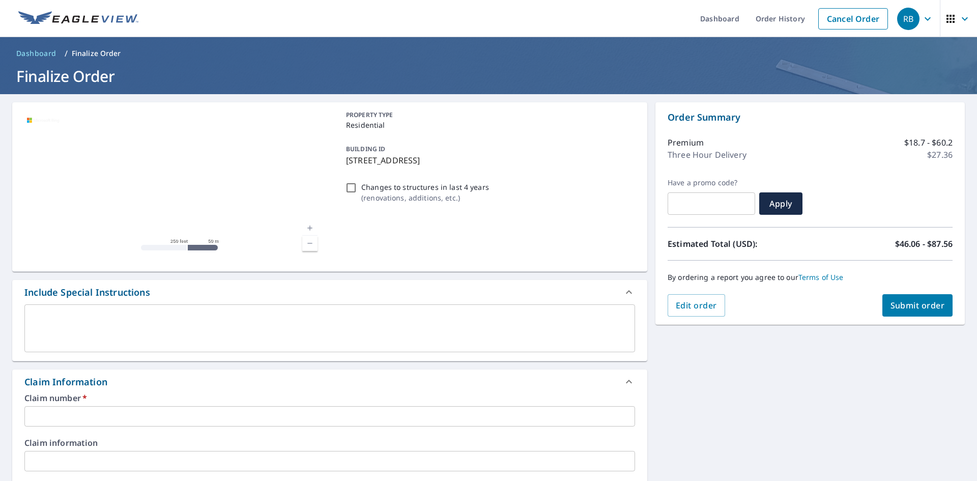
scroll to position [203, 0]
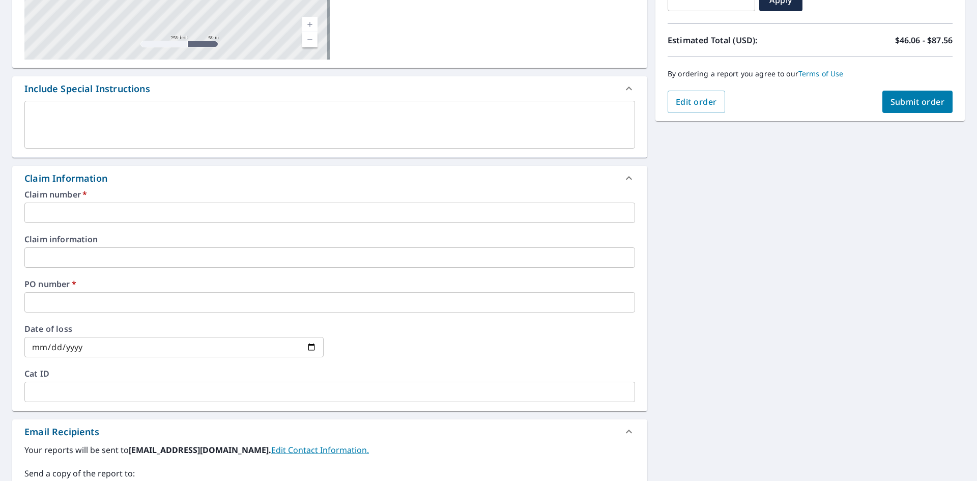
click at [77, 217] on input "text" at bounding box center [329, 212] width 610 height 20
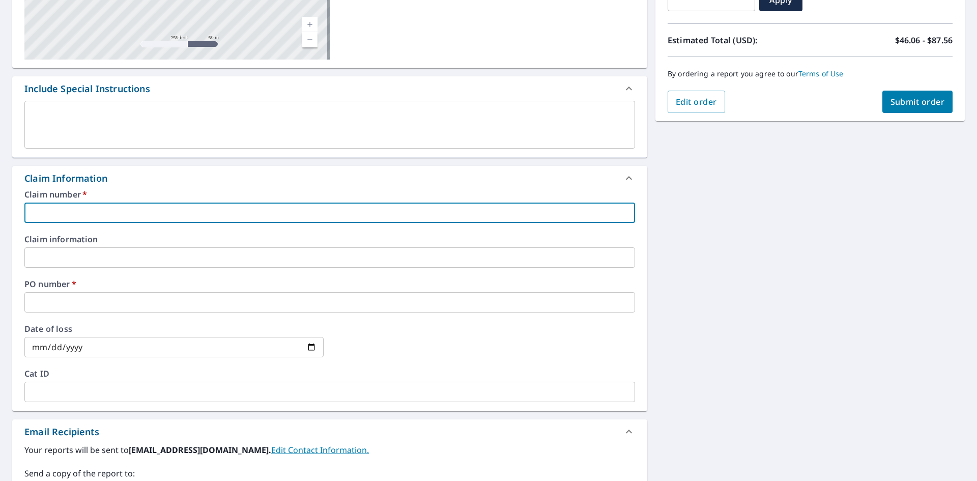
type input "WPR322"
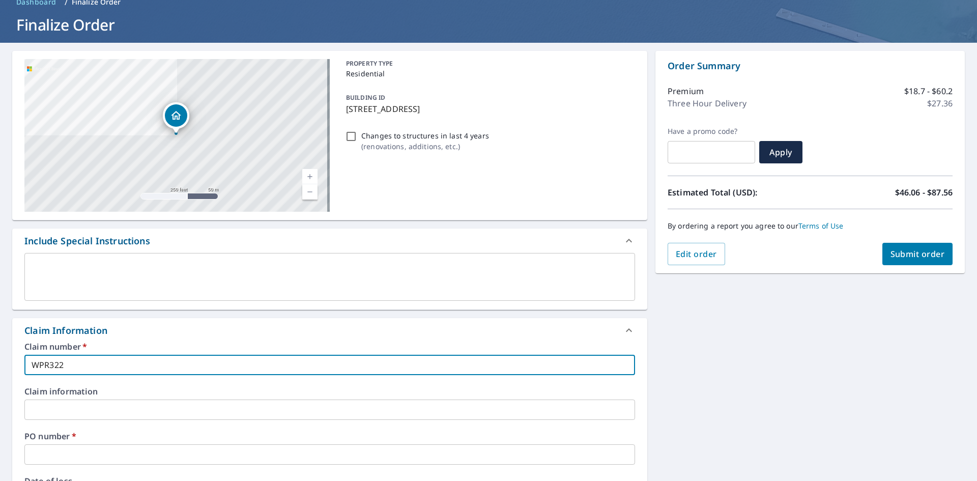
scroll to position [51, 0]
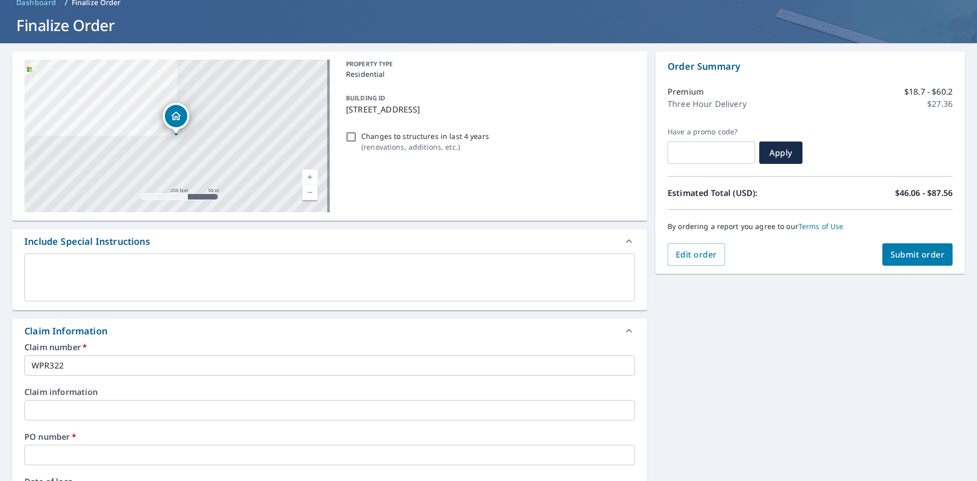
drag, startPoint x: 525, startPoint y: 108, endPoint x: 341, endPoint y: 117, distance: 184.3
click at [342, 117] on div "BUILDING ID [STREET_ADDRESS]" at bounding box center [488, 103] width 293 height 32
checkbox input "true"
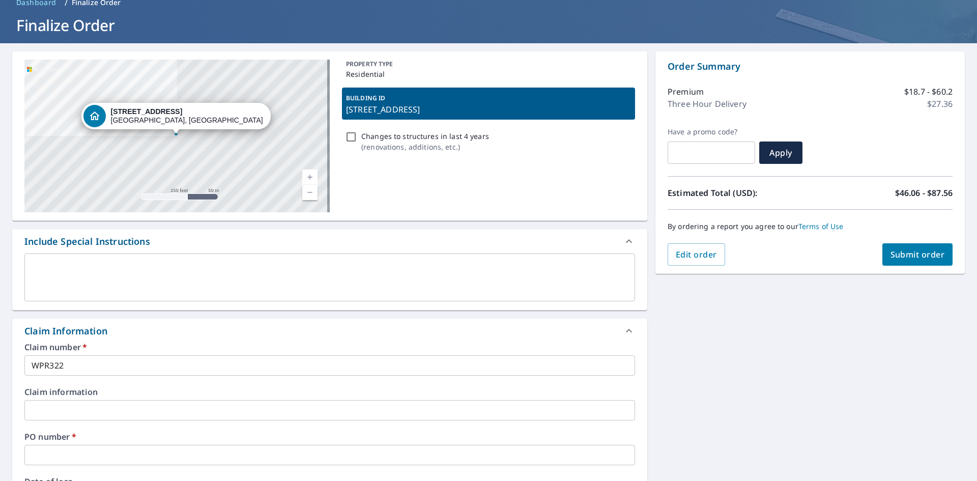
copy p "[STREET_ADDRESS]"
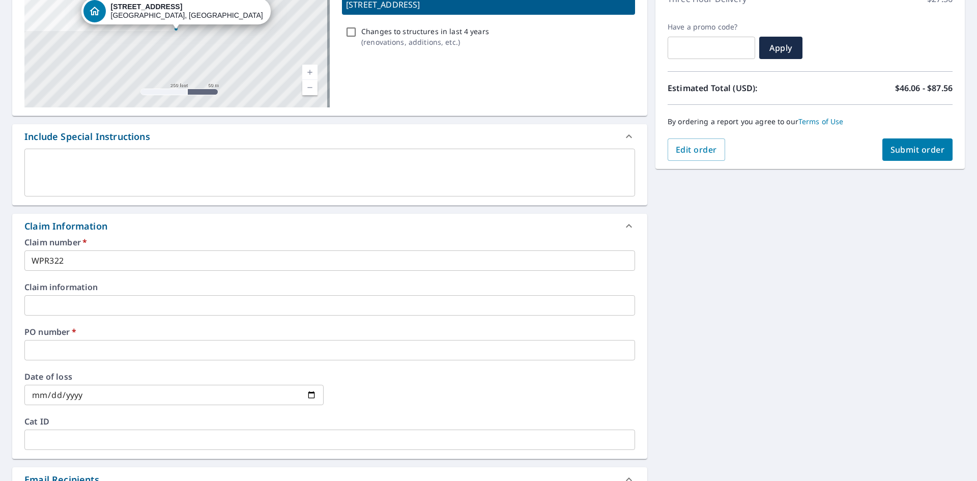
scroll to position [305, 0]
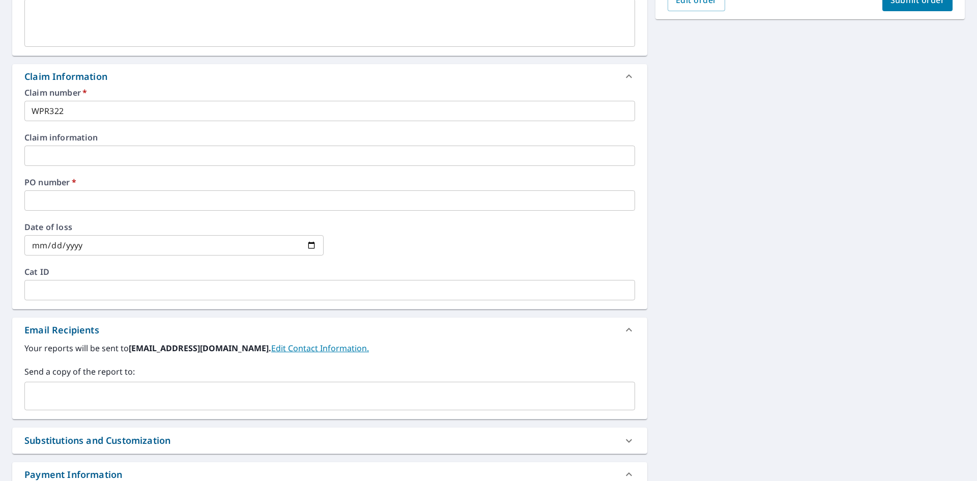
click at [97, 202] on input "text" at bounding box center [329, 200] width 610 height 20
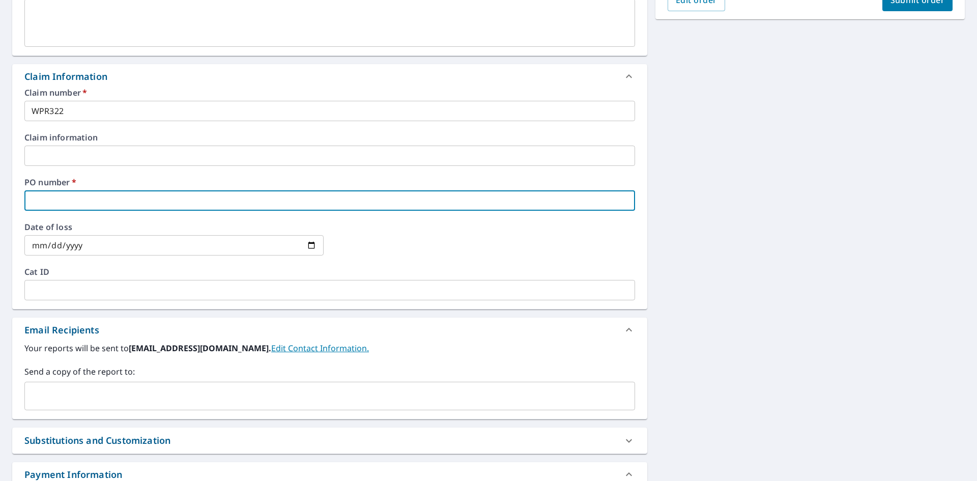
paste input "[STREET_ADDRESS]"
type input "[STREET_ADDRESS]"
checkbox input "true"
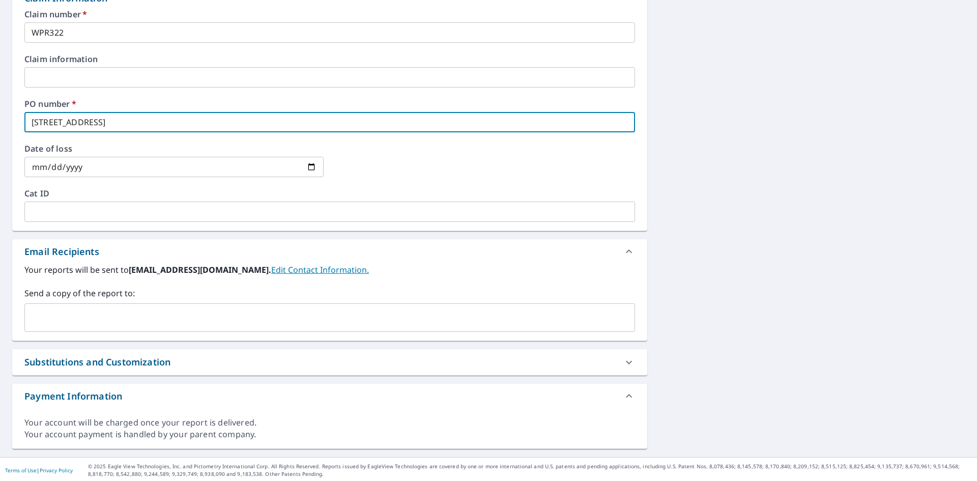
scroll to position [386, 0]
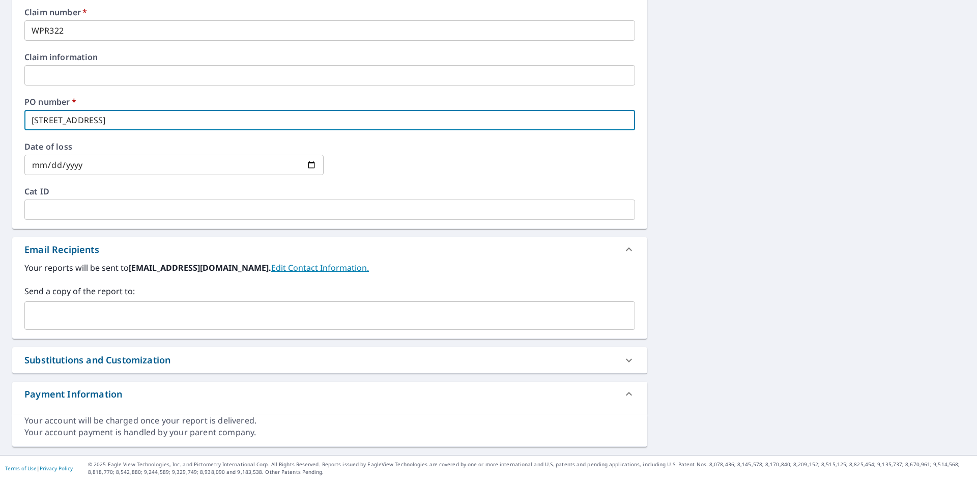
click at [141, 325] on div "​" at bounding box center [329, 315] width 610 height 28
type input "[STREET_ADDRESS]"
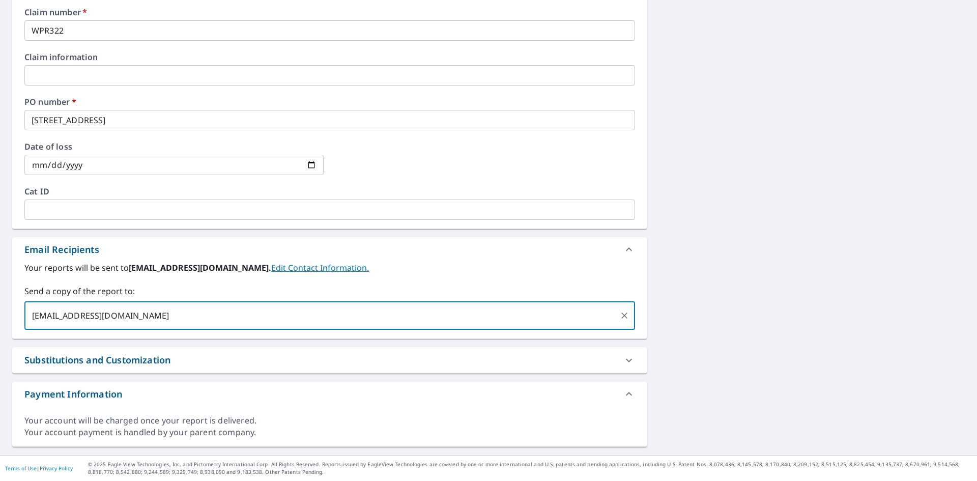
type input "[EMAIL_ADDRESS][DOMAIN_NAME]"
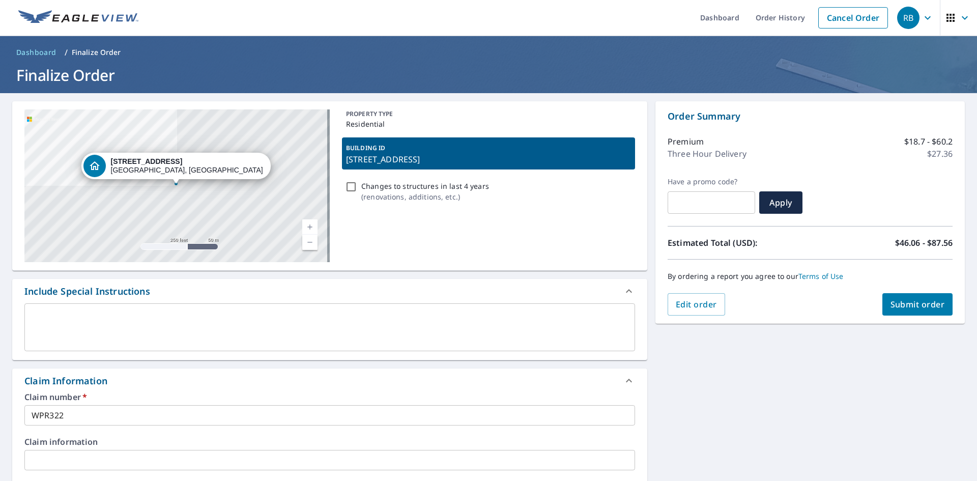
scroll to position [0, 0]
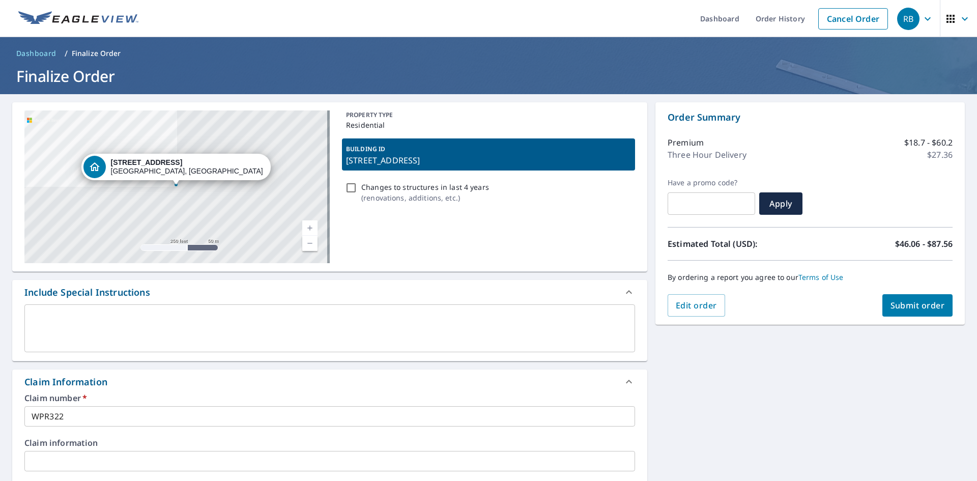
click at [913, 311] on button "Submit order" at bounding box center [917, 305] width 71 height 22
checkbox input "true"
